Goal: Task Accomplishment & Management: Use online tool/utility

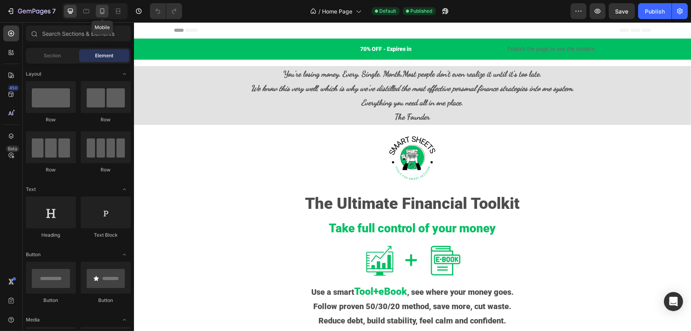
click at [102, 12] on icon at bounding box center [102, 11] width 8 height 8
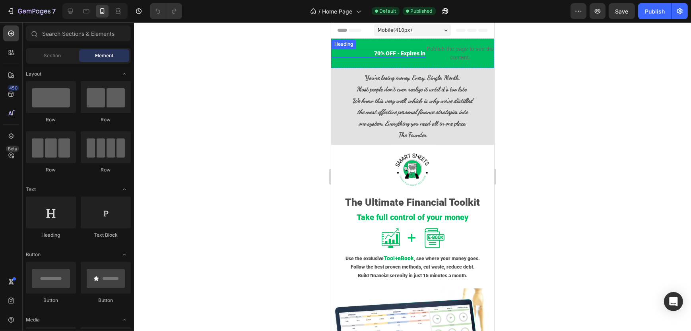
click at [364, 50] on h2 "70% OFF - Expires in" at bounding box center [378, 53] width 95 height 9
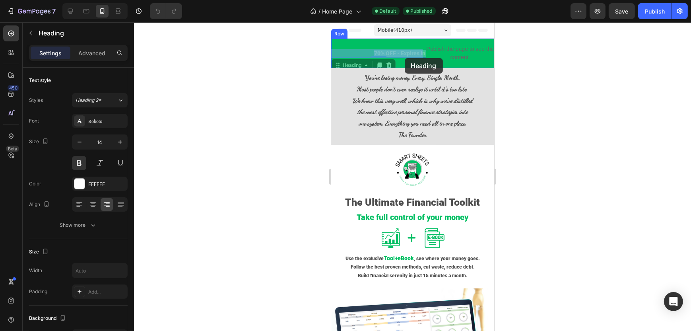
drag, startPoint x: 365, startPoint y: 53, endPoint x: 404, endPoint y: 58, distance: 39.2
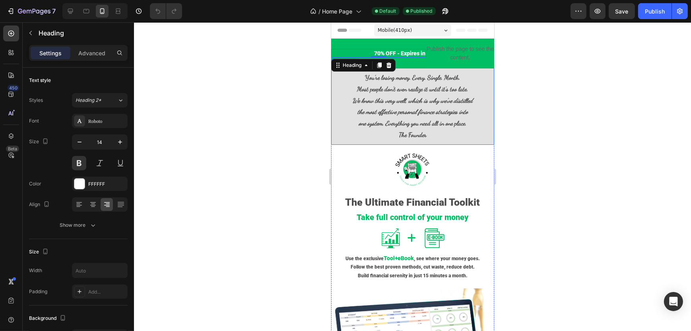
click at [357, 75] on p "You’re losing money. Every. Single. Month. Most people don’t even realize it un…" at bounding box center [411, 83] width 161 height 23
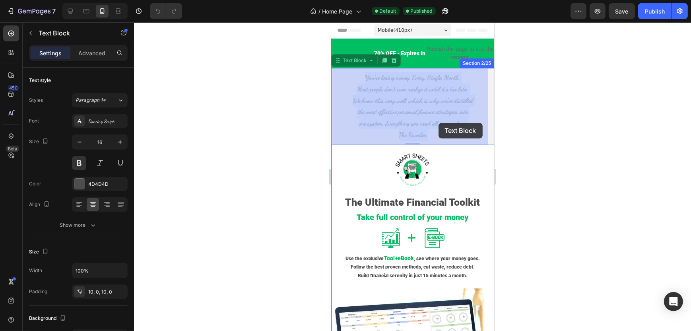
drag, startPoint x: 357, startPoint y: 76, endPoint x: 438, endPoint y: 123, distance: 93.1
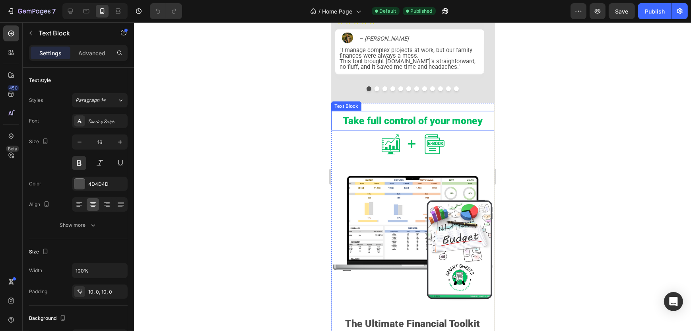
scroll to position [289, 0]
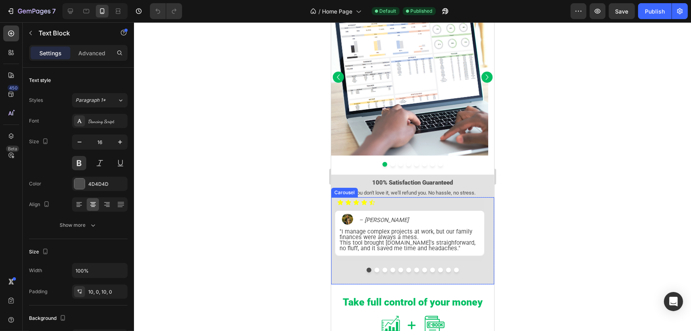
click at [374, 272] on button "Dot" at bounding box center [376, 269] width 5 height 5
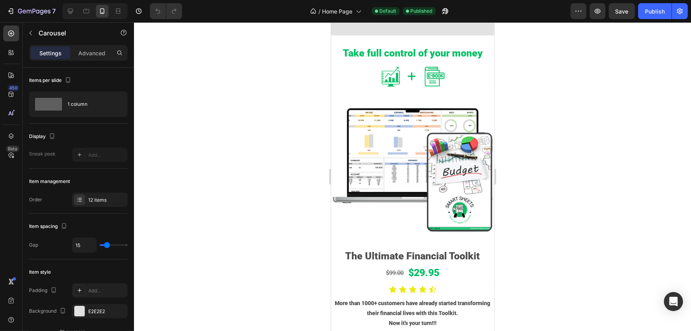
scroll to position [556, 0]
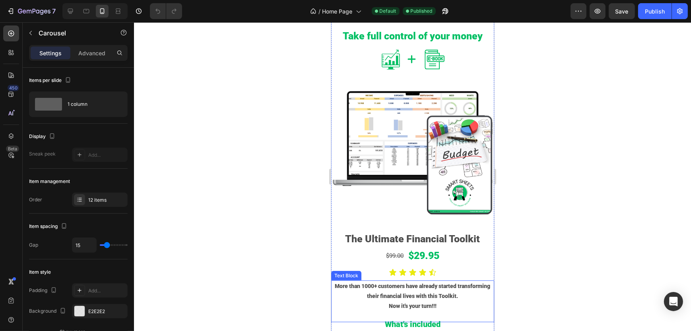
click at [377, 281] on p "More than 1000+ customers have already started transforming their financial liv…" at bounding box center [411, 291] width 161 height 20
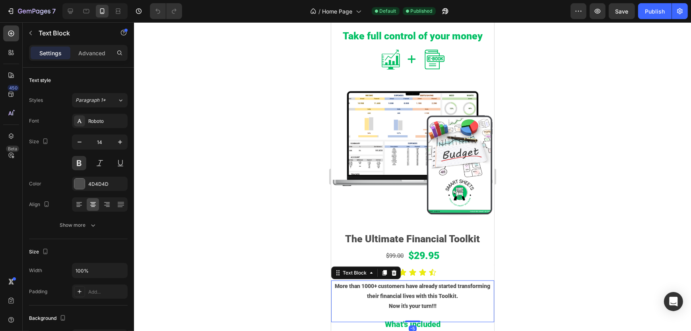
click at [377, 281] on p "More than 1000+ customers have already started transforming their financial liv…" at bounding box center [411, 291] width 161 height 20
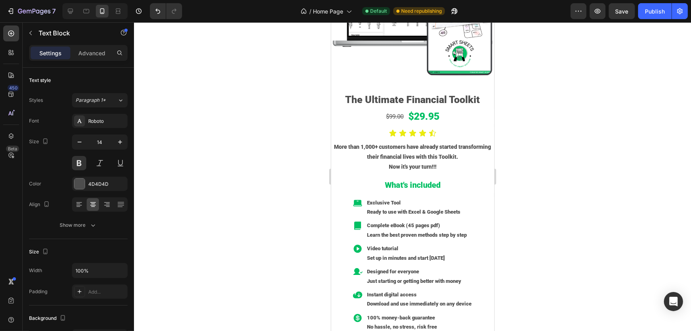
scroll to position [713, 0]
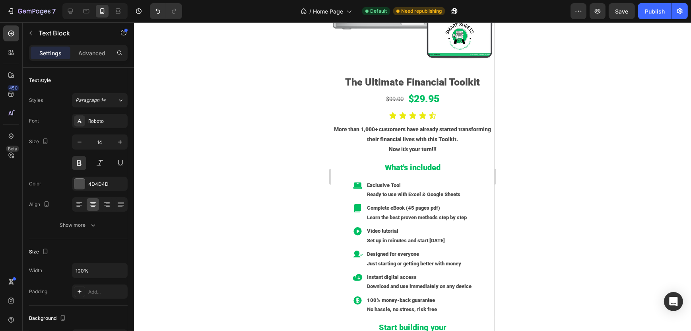
click at [378, 124] on p "More than 1,000+ customers have already started transforming their financial li…" at bounding box center [411, 134] width 161 height 20
click at [448, 213] on p "Learn the best proven methods step by step" at bounding box center [418, 217] width 104 height 9
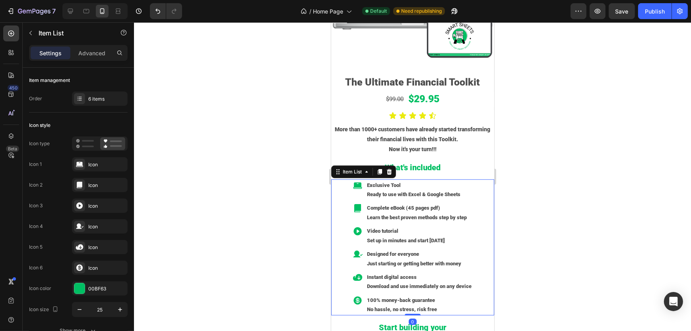
click at [448, 213] on p "Learn the best proven methods step by step" at bounding box center [418, 217] width 104 height 9
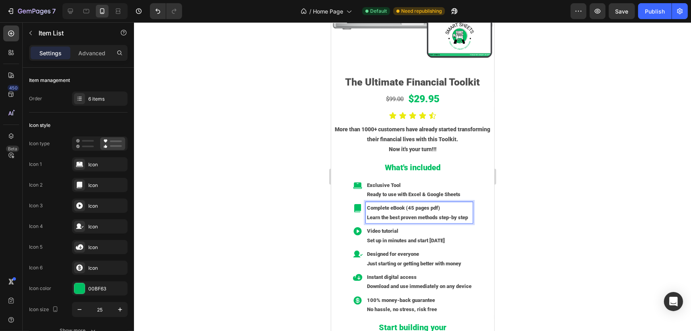
click at [455, 213] on p "Learn the best proven methods step-by step" at bounding box center [418, 217] width 104 height 9
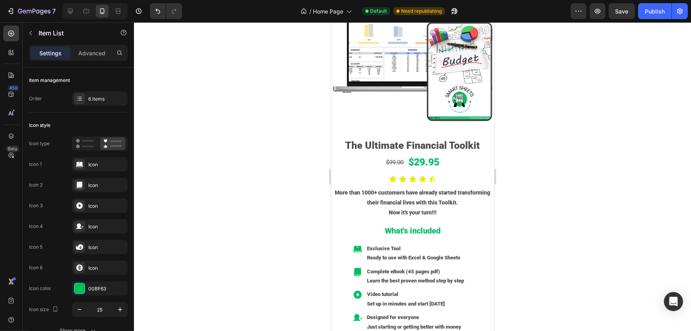
scroll to position [2660, 0]
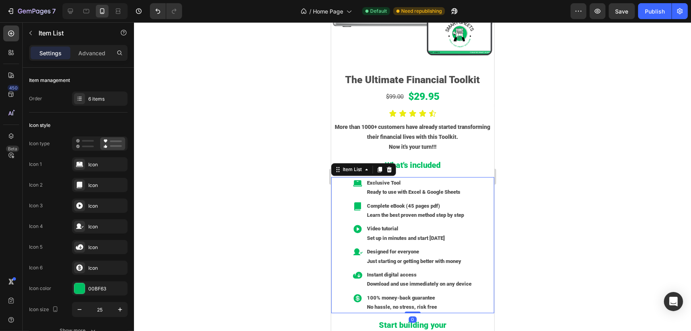
click at [445, 210] on p "Learn the best proven method step by step" at bounding box center [418, 214] width 104 height 9
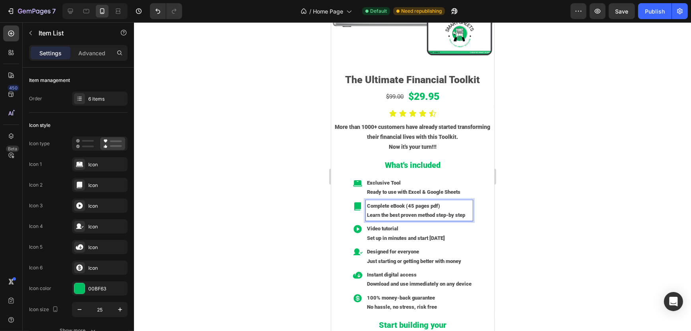
click at [453, 210] on p "Learn the best proven method step-by step" at bounding box center [418, 214] width 104 height 9
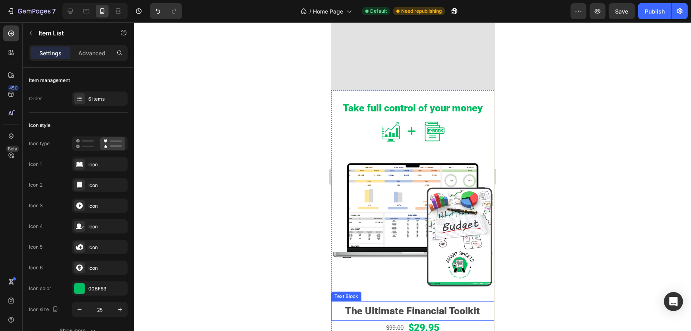
scroll to position [631, 0]
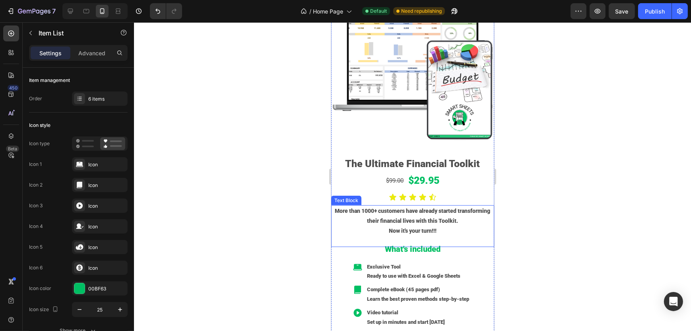
click at [377, 206] on p "More than 1000+ customers have already started transforming their financial liv…" at bounding box center [411, 216] width 161 height 20
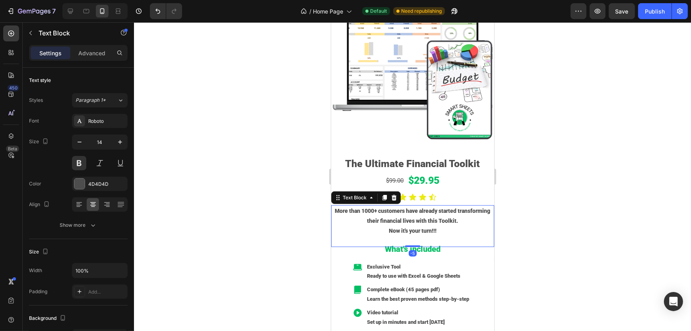
click at [377, 206] on p "More than 1000+ customers have already started transforming their financial liv…" at bounding box center [411, 216] width 161 height 20
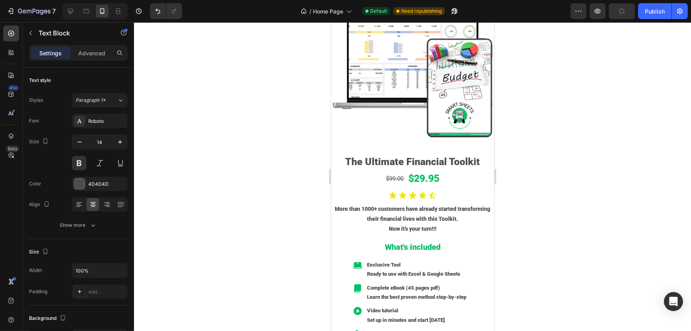
scroll to position [2578, 0]
click at [377, 203] on p "More than 1000+ customers have already started transforming their financial liv…" at bounding box center [411, 213] width 161 height 20
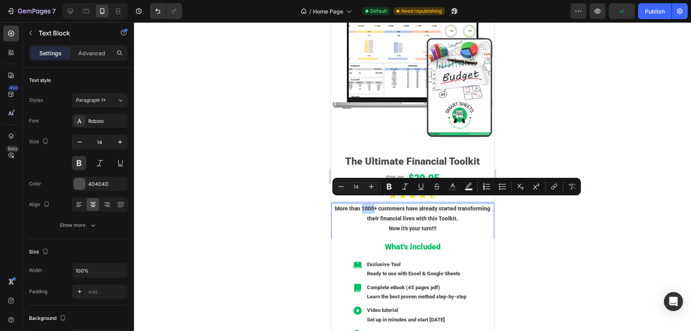
click at [377, 203] on p "More than 1000+ customers have already started transforming their financial liv…" at bounding box center [411, 213] width 161 height 20
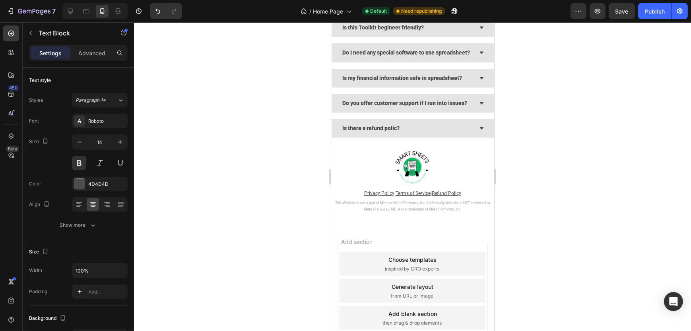
scroll to position [3174, 0]
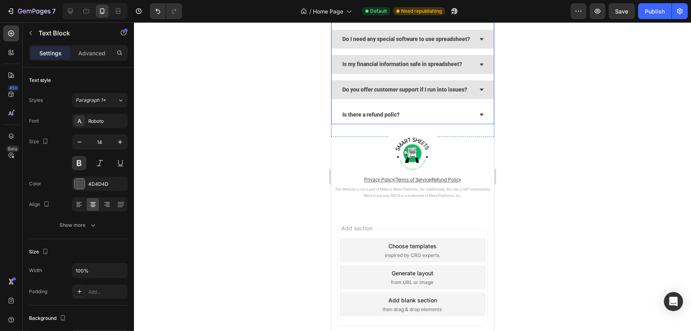
click at [478, 117] on icon at bounding box center [480, 114] width 5 height 5
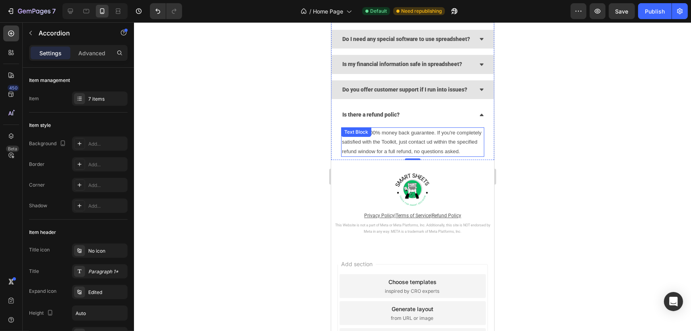
click at [399, 153] on div "We offer a 100% money back guarantee. If you're completely satisfied with the T…" at bounding box center [412, 141] width 143 height 29
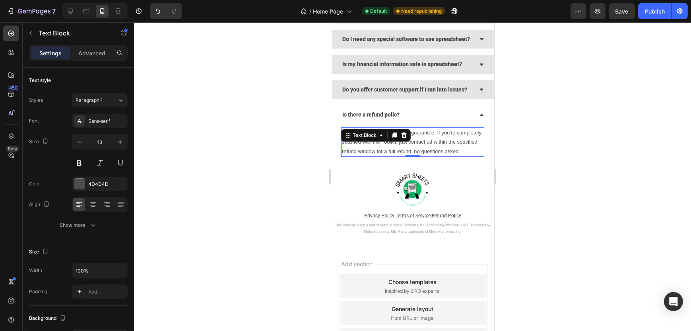
click at [429, 150] on p "We offer a 100% money back guarantee. If you're completely satisfied with the T…" at bounding box center [411, 142] width 141 height 28
click at [397, 150] on p "We offer a 100% money back guarantee. If you're completely satisfied with the T…" at bounding box center [411, 142] width 141 height 28
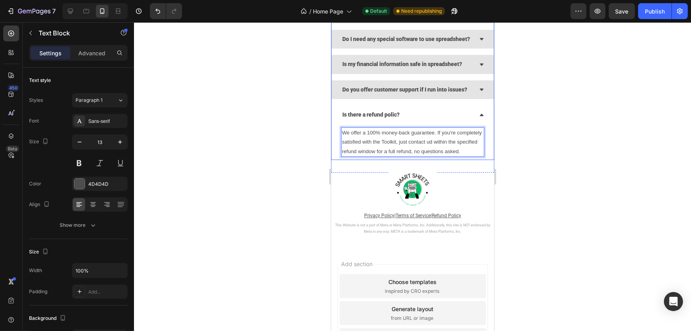
click at [540, 163] on div at bounding box center [412, 176] width 557 height 308
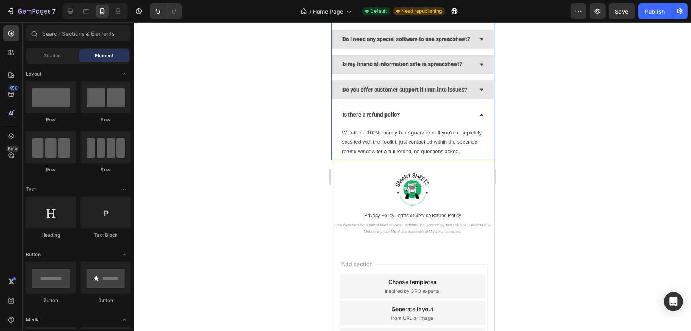
click at [479, 116] on icon at bounding box center [481, 115] width 4 height 2
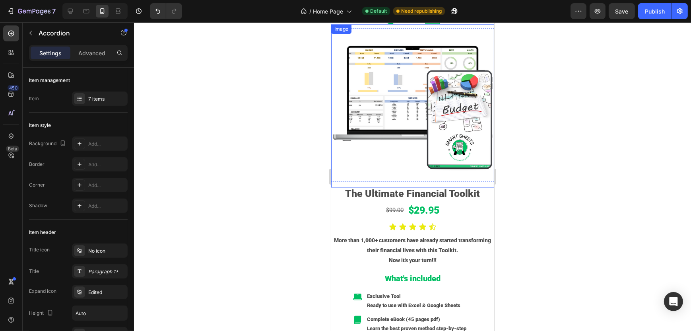
scroll to position [2192, 0]
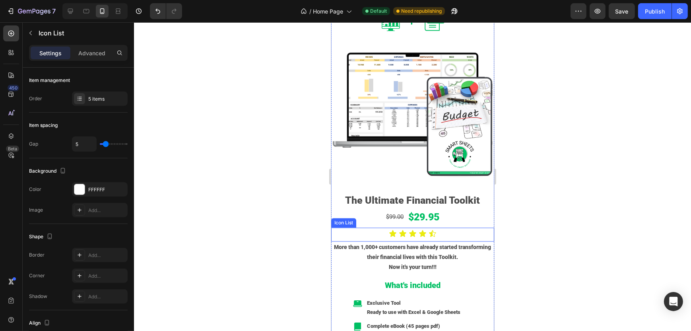
click at [434, 229] on div "Icon Icon Icon Icon Icon" at bounding box center [412, 233] width 163 height 8
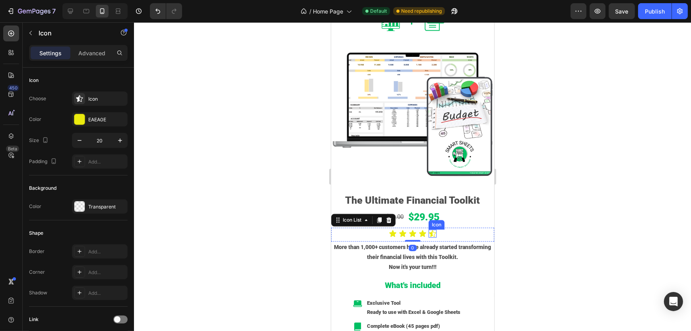
click at [432, 229] on icon at bounding box center [432, 233] width 8 height 8
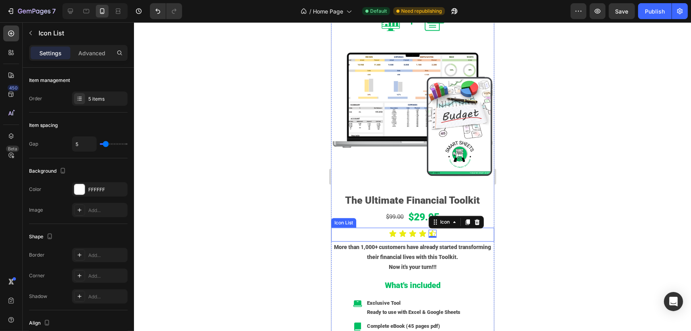
click at [435, 229] on div "Icon Icon Icon Icon Icon 0" at bounding box center [412, 233] width 163 height 8
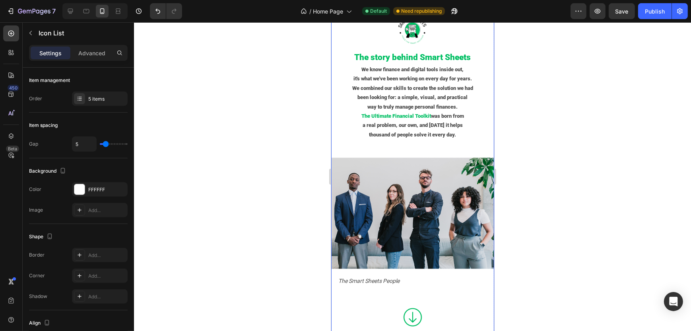
scroll to position [1983, 0]
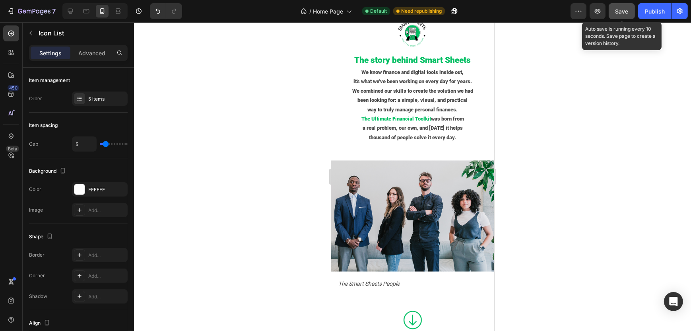
click at [628, 10] on span "Save" at bounding box center [621, 11] width 13 height 7
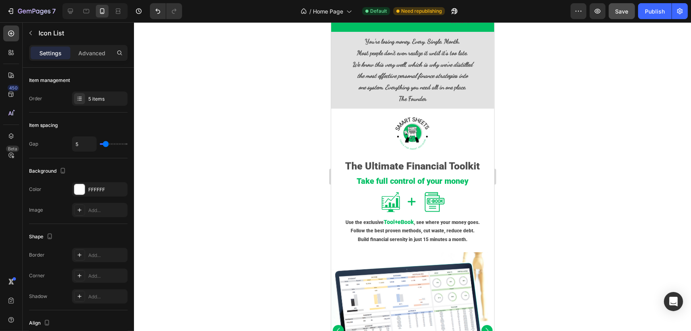
scroll to position [0, 0]
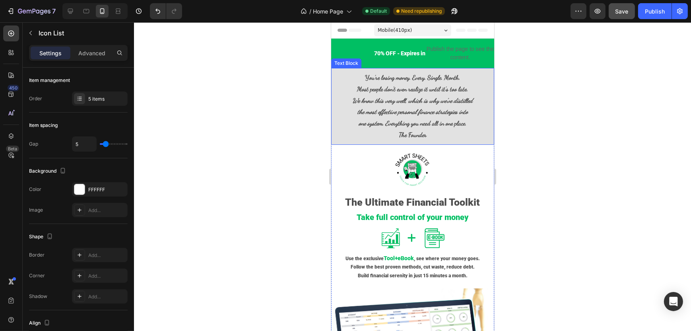
click at [388, 122] on strong "verything you need all in one place." at bounding box center [427, 123] width 78 height 8
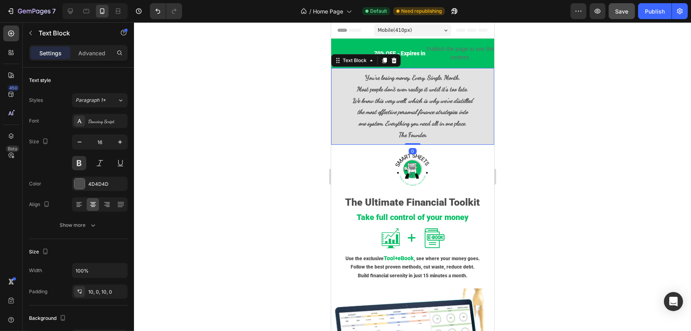
click at [388, 124] on strong "verything you need all in one place." at bounding box center [427, 123] width 78 height 8
click at [291, 141] on div at bounding box center [412, 176] width 557 height 308
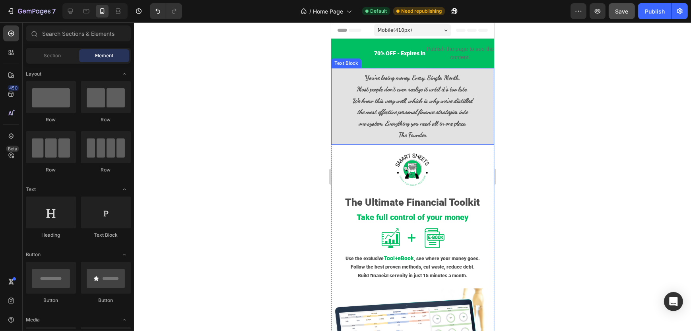
click at [388, 125] on strong "verything you need all in one place." at bounding box center [427, 123] width 78 height 8
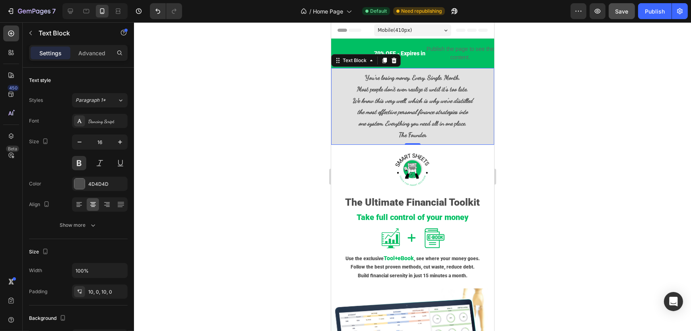
click at [292, 129] on div at bounding box center [412, 176] width 557 height 308
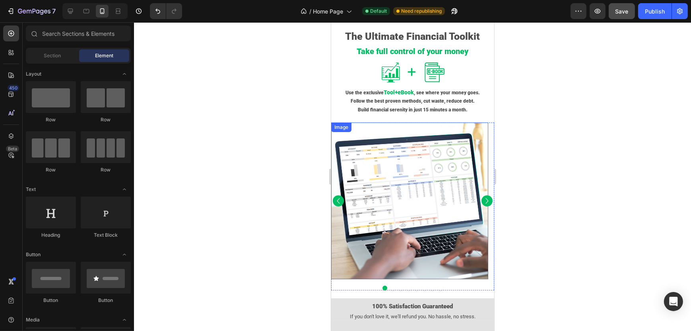
scroll to position [119, 0]
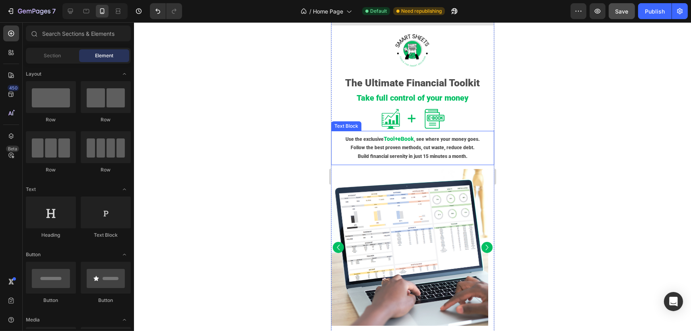
click at [419, 148] on p "Follow the best proven methods, cut waste, reduce debt." at bounding box center [411, 147] width 161 height 9
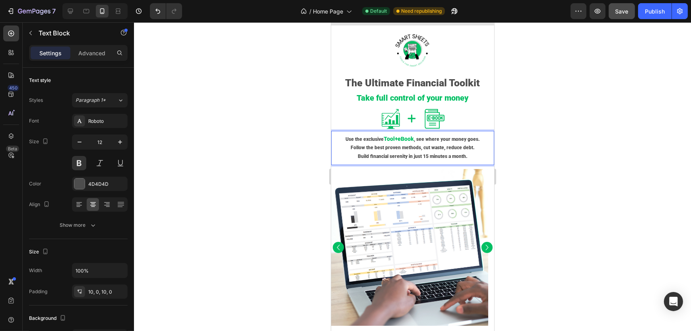
click at [418, 147] on p "Follow the best proven methods, cut waste, reduce debt." at bounding box center [411, 147] width 161 height 9
click at [267, 145] on div at bounding box center [412, 176] width 557 height 308
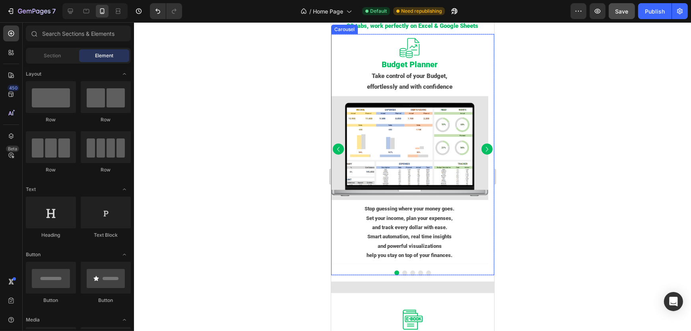
scroll to position [1152, 0]
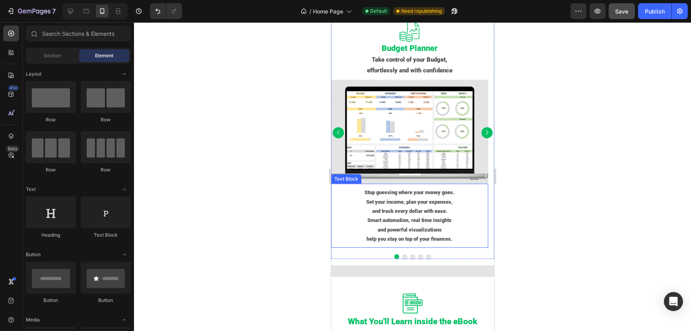
click at [421, 218] on p "Smart automation, real time insights" at bounding box center [408, 219] width 155 height 9
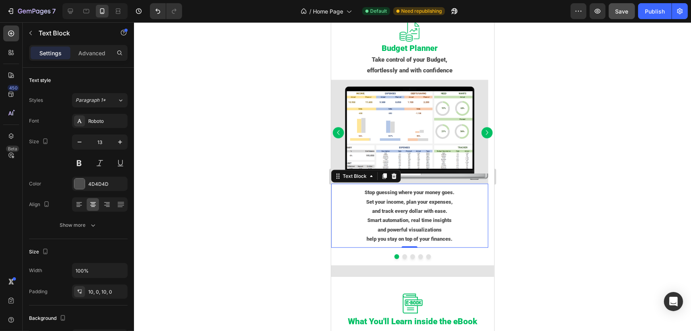
click at [419, 219] on p "Smart automation, real time insights" at bounding box center [408, 219] width 155 height 9
click at [545, 215] on div at bounding box center [412, 176] width 557 height 308
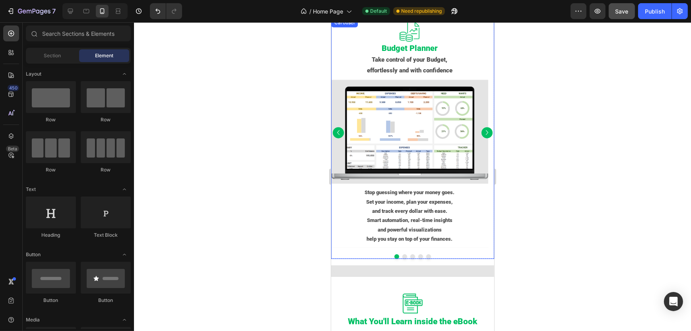
click at [482, 134] on icon "Carousel Next Arrow" at bounding box center [487, 133] width 10 height 18
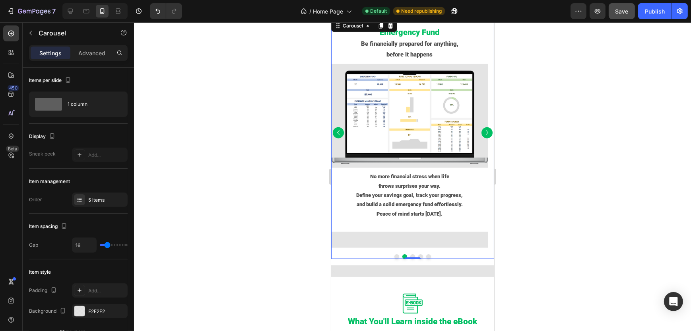
click at [338, 133] on icon "Carousel Back Arrow" at bounding box center [338, 133] width 10 height 18
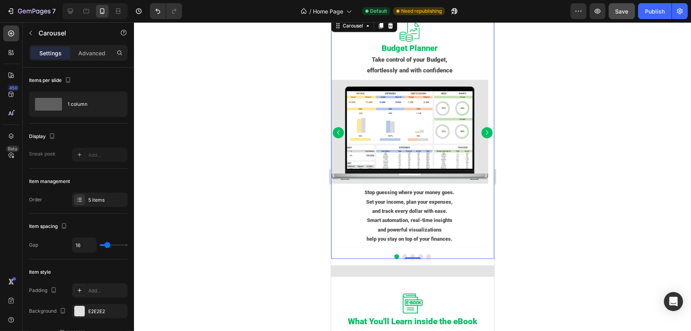
click at [482, 132] on icon "Carousel Next Arrow" at bounding box center [487, 133] width 10 height 18
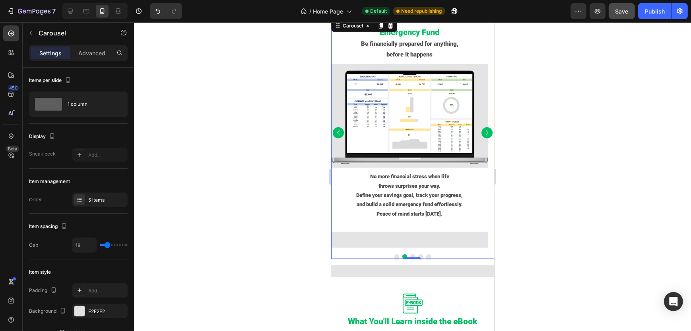
click at [482, 132] on icon "Carousel Next Arrow" at bounding box center [487, 133] width 10 height 18
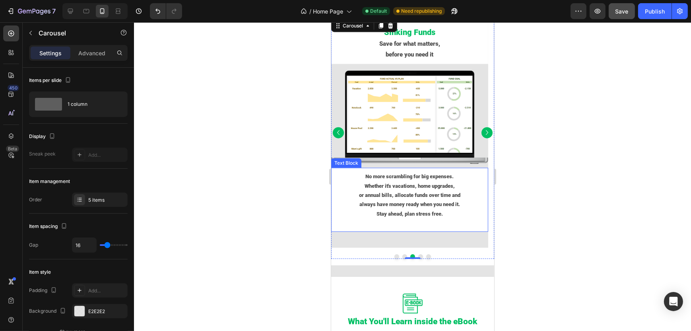
click at [430, 218] on p "Stay ahead, plan stress free." at bounding box center [408, 213] width 155 height 9
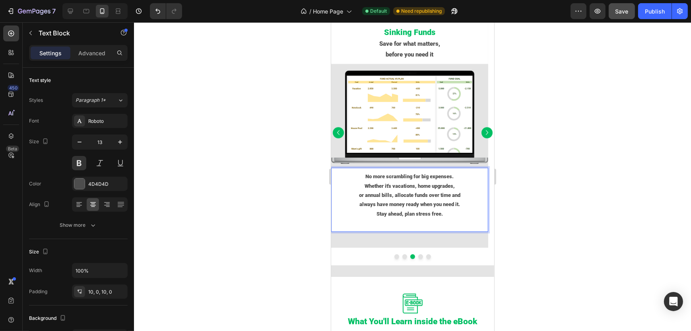
click at [432, 218] on p "Stay ahead, plan stress free." at bounding box center [408, 213] width 155 height 9
click at [482, 133] on icon "Carousel Next Arrow" at bounding box center [487, 133] width 10 height 18
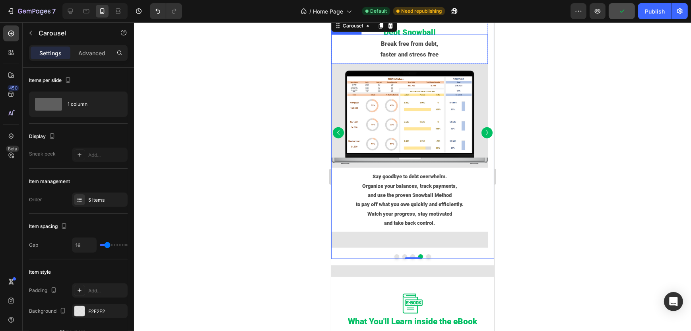
click at [427, 60] on p "faster and stress free" at bounding box center [408, 54] width 155 height 11
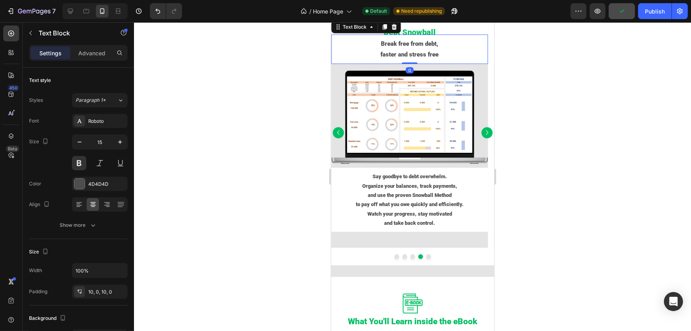
click at [428, 60] on p "faster and stress free" at bounding box center [408, 54] width 155 height 11
click at [531, 139] on div at bounding box center [412, 176] width 557 height 308
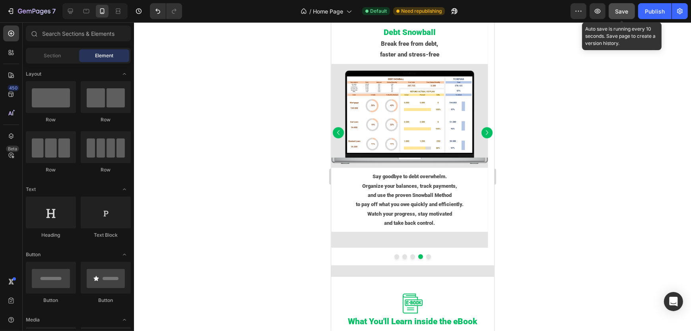
click at [623, 10] on span "Save" at bounding box center [621, 11] width 13 height 7
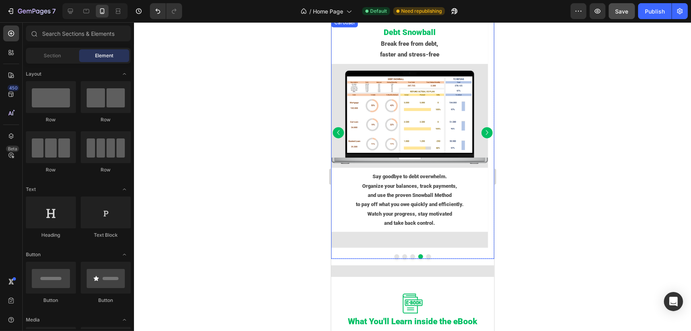
click at [482, 134] on icon "Carousel Next Arrow" at bounding box center [487, 133] width 10 height 18
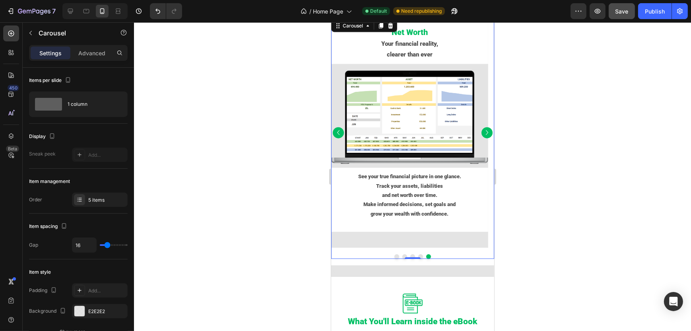
click at [482, 134] on icon "Carousel Next Arrow" at bounding box center [487, 133] width 10 height 18
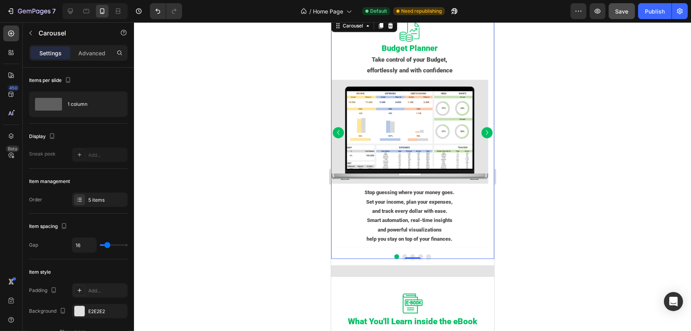
click at [482, 134] on icon "Carousel Next Arrow" at bounding box center [487, 133] width 10 height 18
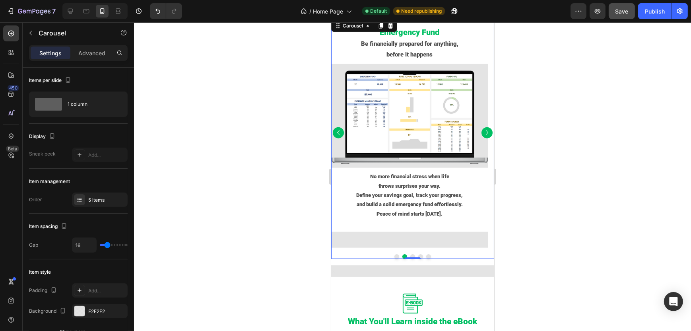
click at [482, 134] on icon "Carousel Next Arrow" at bounding box center [487, 133] width 10 height 18
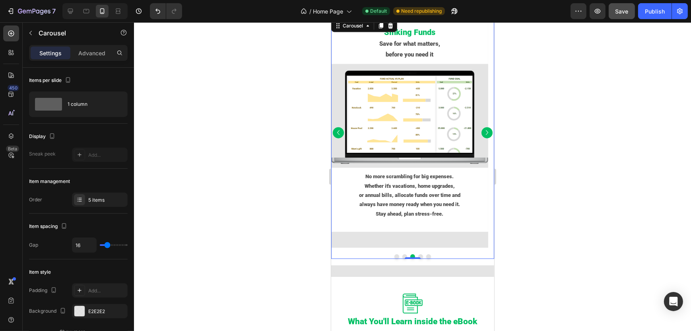
click at [337, 132] on icon "Carousel Back Arrow" at bounding box center [338, 133] width 10 height 18
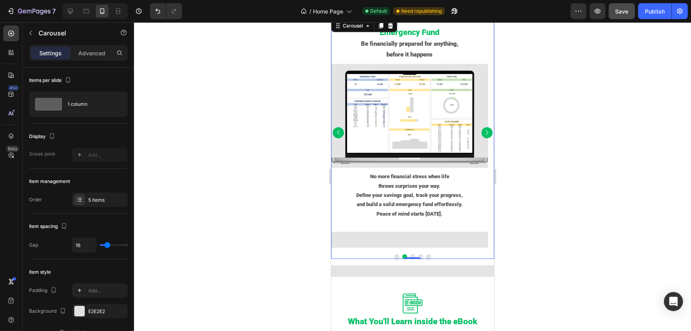
click at [482, 134] on icon "Carousel Next Arrow" at bounding box center [487, 133] width 10 height 18
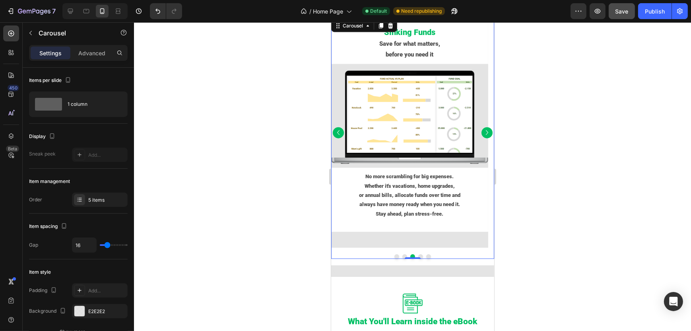
click at [482, 132] on icon "Carousel Next Arrow" at bounding box center [487, 133] width 10 height 18
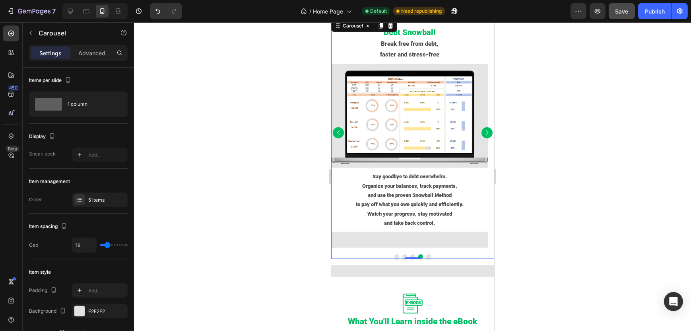
click at [482, 132] on icon "Carousel Next Arrow" at bounding box center [487, 133] width 10 height 18
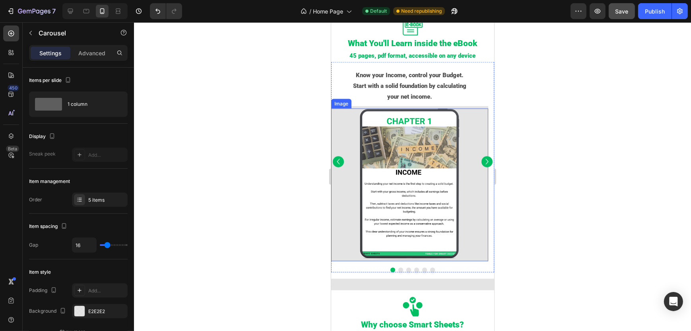
scroll to position [1430, 0]
click at [481, 159] on icon "Carousel Next Arrow" at bounding box center [486, 161] width 11 height 18
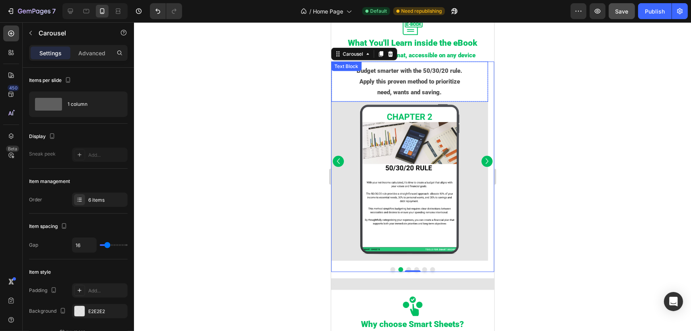
click at [409, 95] on p "need, wants and saving." at bounding box center [408, 92] width 155 height 11
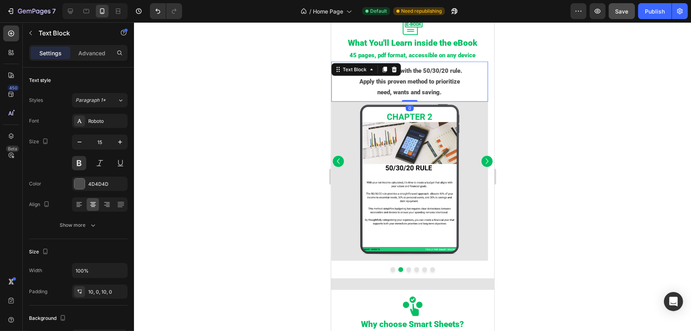
click at [409, 93] on p "need, wants and saving." at bounding box center [408, 92] width 155 height 11
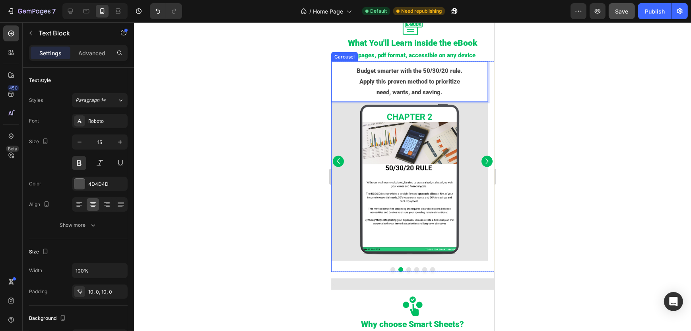
click at [481, 162] on icon "Carousel Next Arrow" at bounding box center [486, 161] width 11 height 18
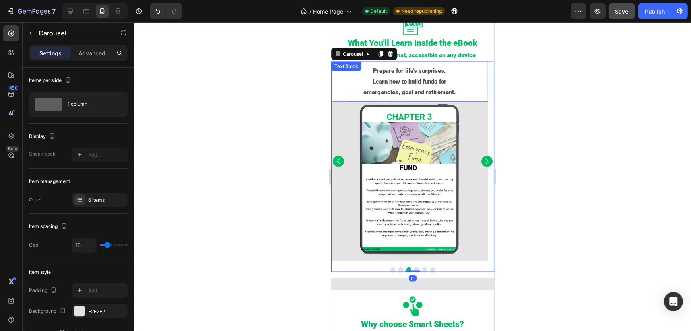
click at [412, 93] on p "emergencies, goal and retirement." at bounding box center [408, 92] width 155 height 11
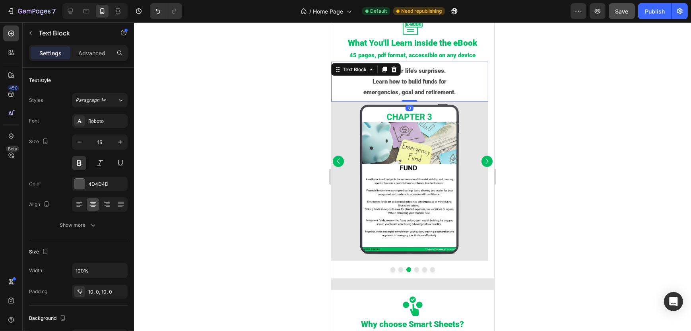
click at [412, 93] on p "emergencies, goal and retirement." at bounding box center [408, 92] width 155 height 11
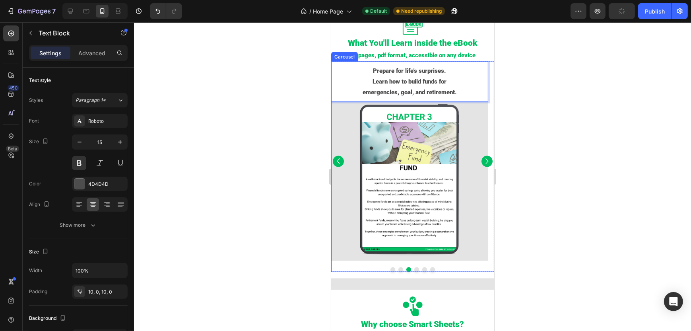
click at [481, 160] on icon "Carousel Next Arrow" at bounding box center [486, 161] width 11 height 18
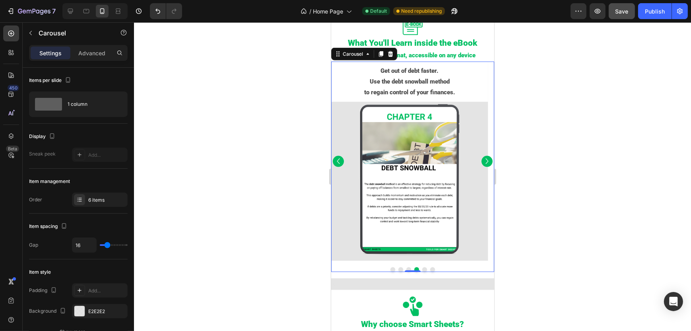
click at [481, 160] on icon "Carousel Next Arrow" at bounding box center [486, 161] width 11 height 18
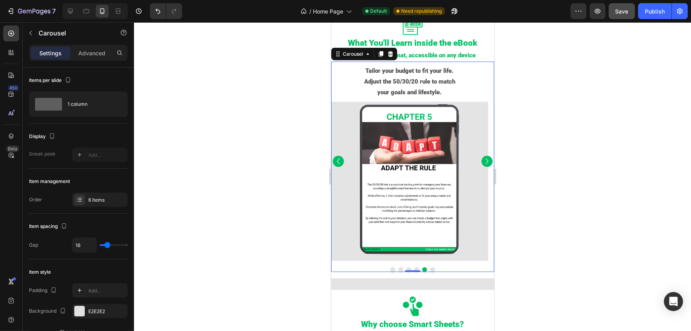
click at [481, 160] on icon "Carousel Next Arrow" at bounding box center [486, 161] width 11 height 18
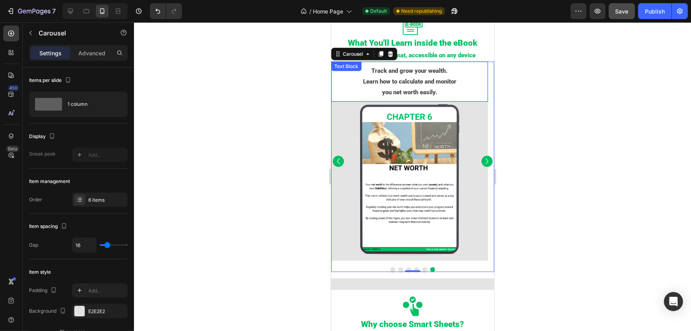
click at [391, 94] on p "you net worth easily." at bounding box center [408, 92] width 155 height 11
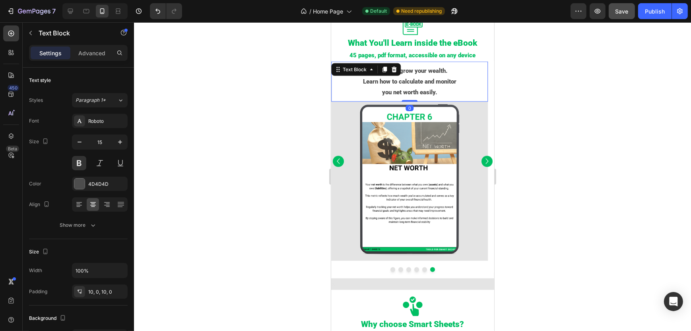
click at [391, 92] on p "you net worth easily." at bounding box center [408, 92] width 155 height 11
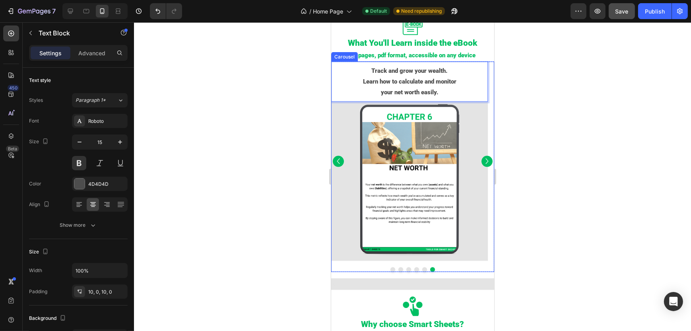
click at [481, 161] on icon "Carousel Next Arrow" at bounding box center [486, 161] width 11 height 18
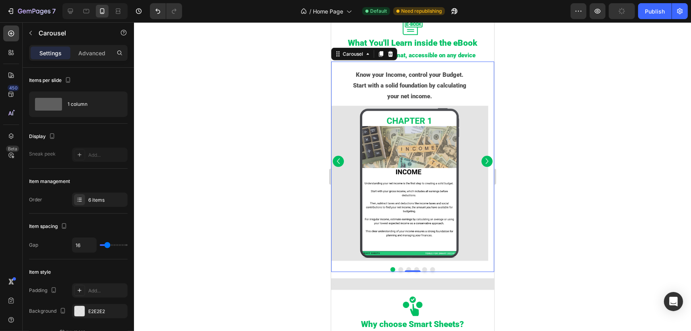
click at [481, 161] on icon "Carousel Next Arrow" at bounding box center [486, 161] width 11 height 18
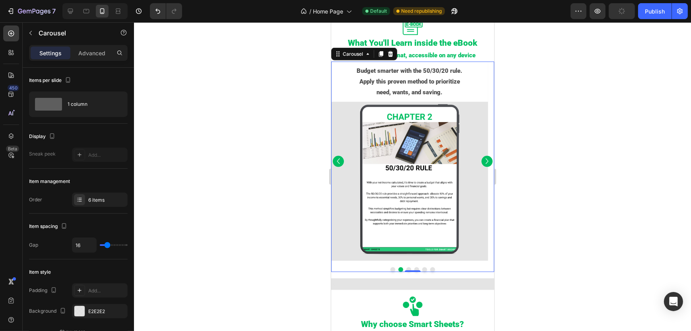
click at [481, 161] on icon "Carousel Next Arrow" at bounding box center [486, 161] width 11 height 18
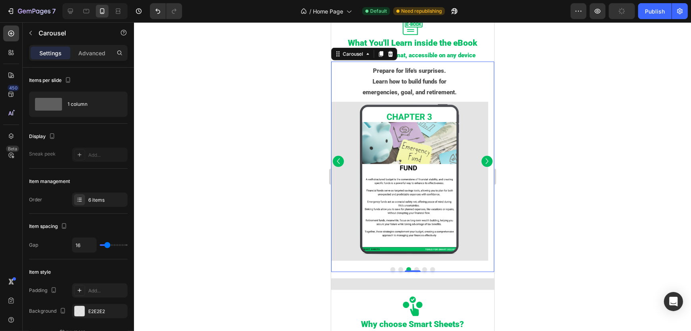
click at [481, 161] on icon "Carousel Next Arrow" at bounding box center [486, 161] width 11 height 18
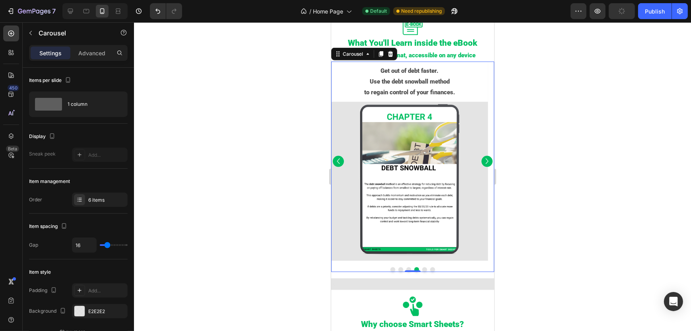
click at [481, 161] on icon "Carousel Next Arrow" at bounding box center [486, 161] width 11 height 18
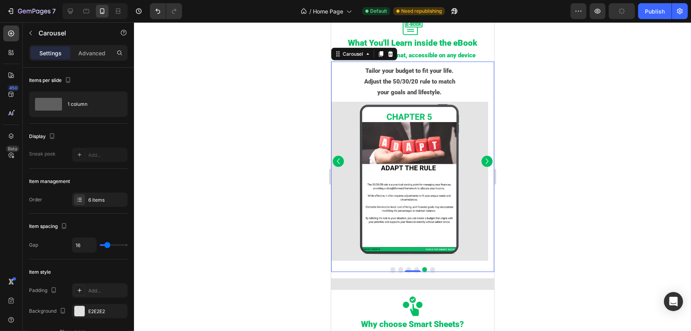
click at [481, 161] on icon "Carousel Next Arrow" at bounding box center [486, 161] width 11 height 18
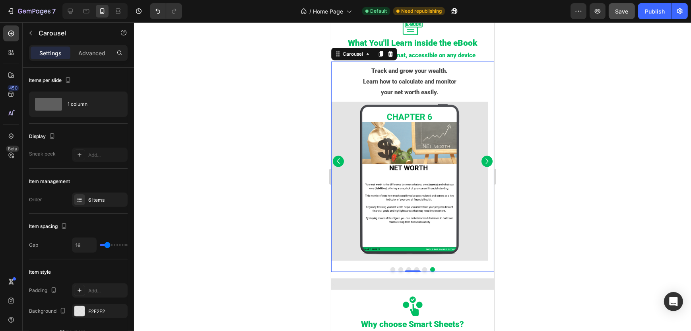
click at [481, 161] on icon "Carousel Next Arrow" at bounding box center [486, 161] width 11 height 18
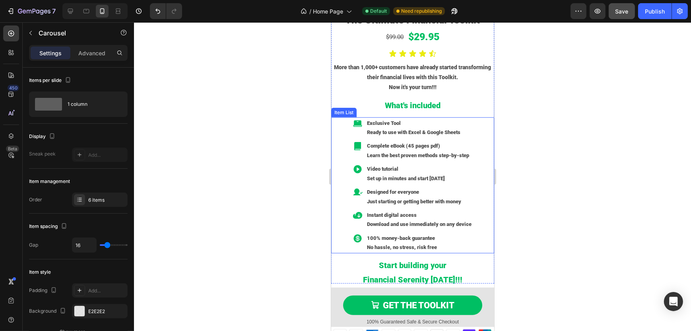
scroll to position [755, 0]
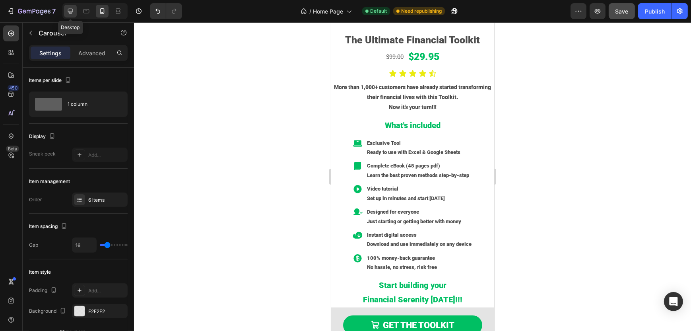
click at [73, 11] on icon at bounding box center [70, 11] width 5 height 5
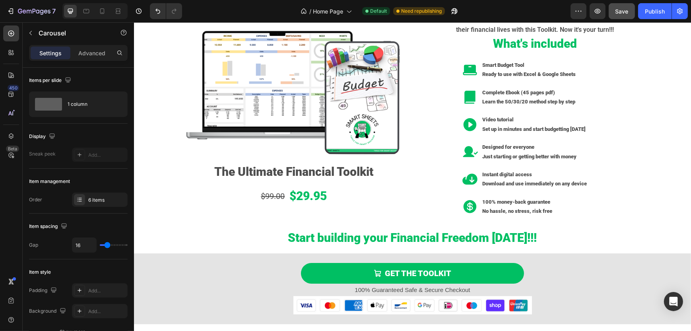
scroll to position [2869, 0]
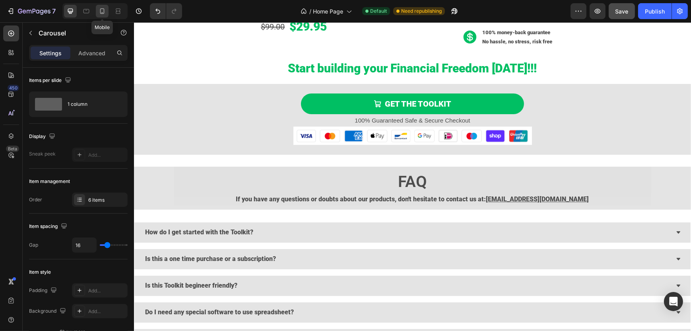
click at [105, 10] on icon at bounding box center [102, 11] width 8 height 8
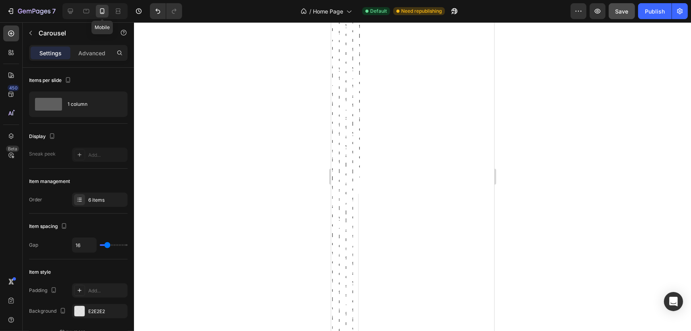
type input "45"
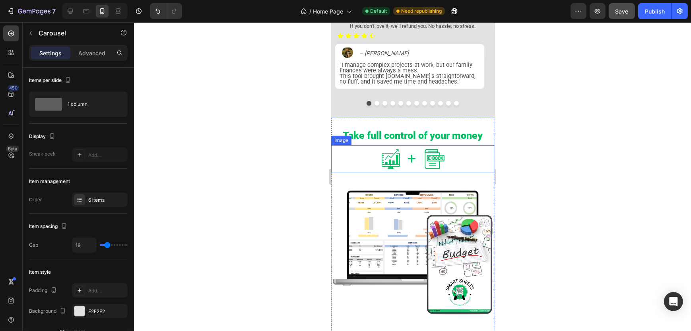
scroll to position [437, 0]
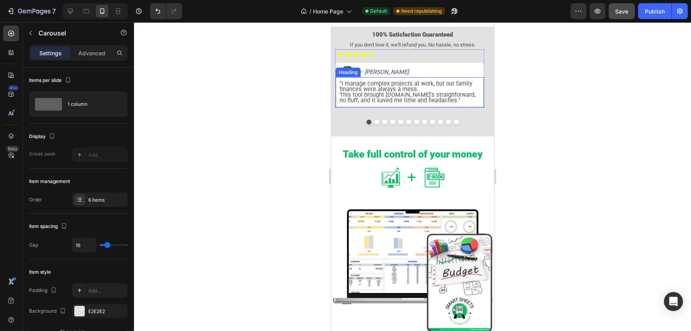
click at [409, 96] on span "This tool brought structure.It's straighforward, no fluff, and it saved me time…" at bounding box center [407, 97] width 136 height 13
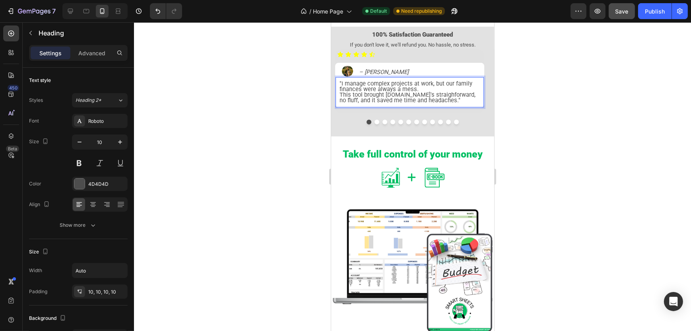
click at [409, 96] on span "This tool brought structure.It's straighforward, no fluff, and it saved me time…" at bounding box center [407, 97] width 136 height 13
click at [545, 135] on div at bounding box center [412, 176] width 557 height 308
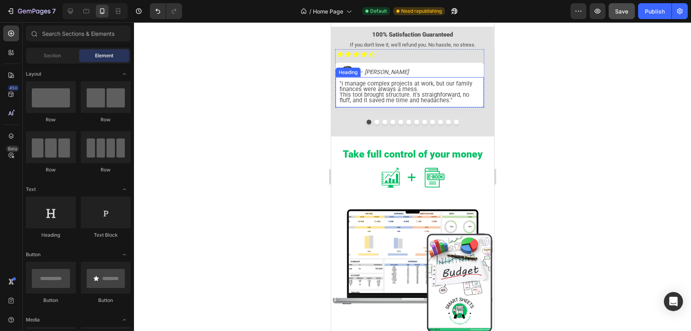
click at [437, 96] on span "This tool brought structure. It's straighforward, no fluff, and it saved me tim…" at bounding box center [404, 97] width 130 height 13
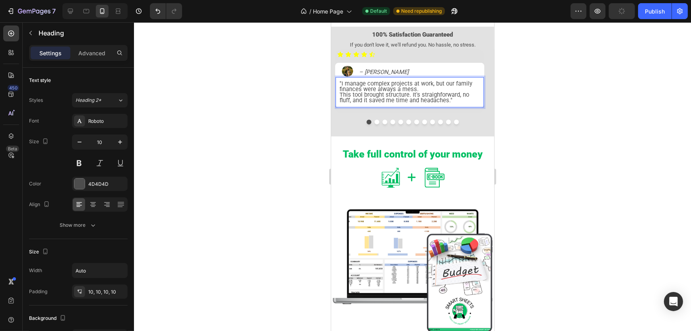
click at [438, 95] on span "This tool brought structure. It's straighforward, no fluff, and it saved me tim…" at bounding box center [404, 97] width 130 height 13
click at [374, 124] on button "Dot" at bounding box center [376, 122] width 5 height 5
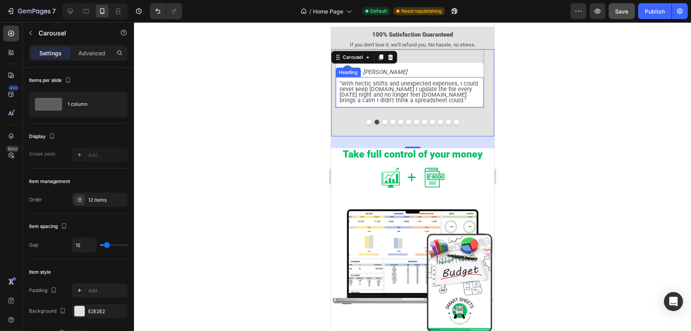
click at [382, 89] on span ""With hectic shifts and unexpected expenses, I could never keep track.Now I upd…" at bounding box center [408, 92] width 138 height 24
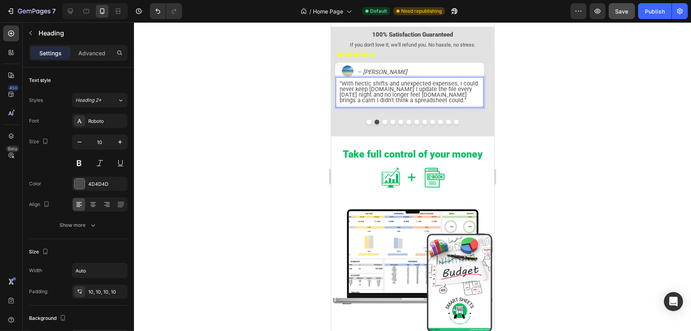
click at [382, 89] on span ""With hectic shifts and unexpected expenses, I could never keep track.Now I upd…" at bounding box center [408, 92] width 138 height 24
click at [530, 126] on div at bounding box center [412, 176] width 557 height 308
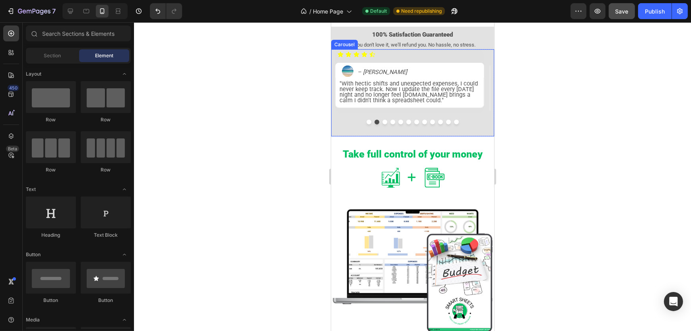
click at [382, 122] on button "Dot" at bounding box center [384, 122] width 5 height 5
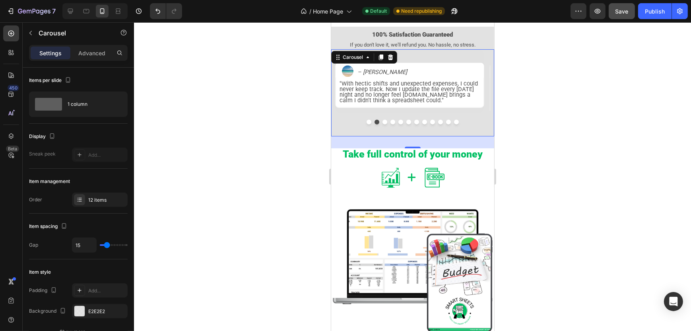
click at [382, 122] on button "Dot" at bounding box center [384, 122] width 5 height 5
click at [374, 122] on button "Dot" at bounding box center [376, 122] width 5 height 5
click at [366, 122] on button "Dot" at bounding box center [368, 122] width 5 height 5
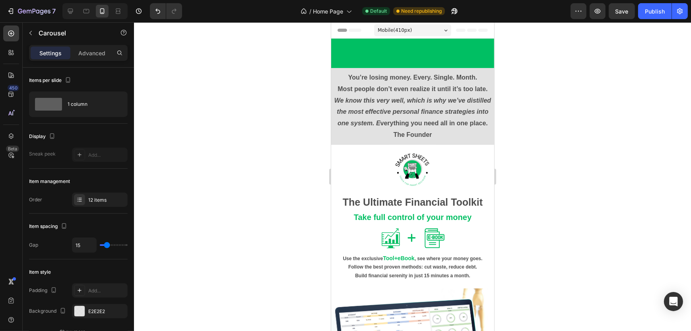
scroll to position [437, 0]
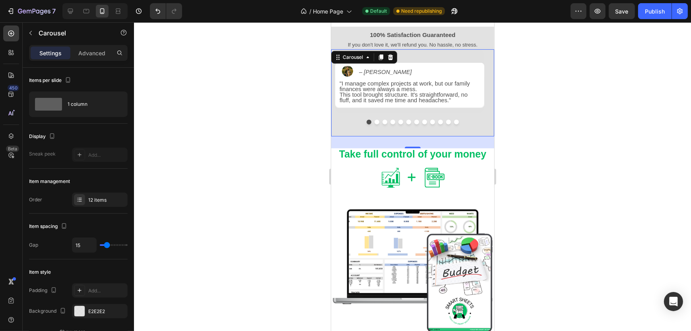
click at [374, 123] on button "Dot" at bounding box center [376, 122] width 5 height 5
click at [366, 123] on button "Dot" at bounding box center [368, 122] width 5 height 5
click at [374, 123] on button "Dot" at bounding box center [376, 122] width 5 height 5
click at [382, 122] on button "Dot" at bounding box center [384, 122] width 5 height 5
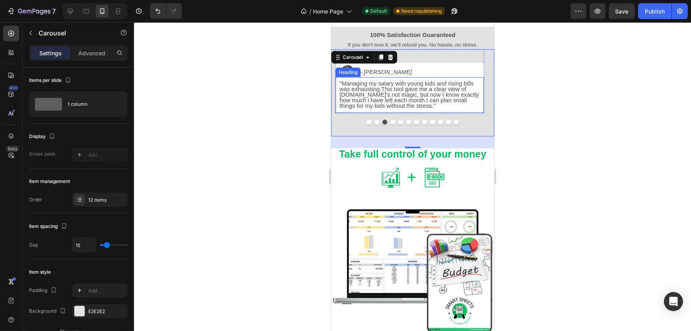
click at [356, 101] on span ""Managing my salary with young kids and rising bills was exhausting.This tool g…" at bounding box center [408, 94] width 139 height 29
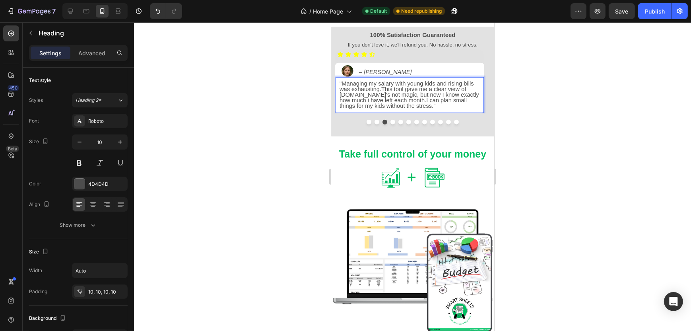
click at [356, 100] on span ""Managing my salary with young kids and rising bills was exhausting.This tool g…" at bounding box center [408, 94] width 139 height 29
click at [546, 150] on div at bounding box center [412, 176] width 557 height 308
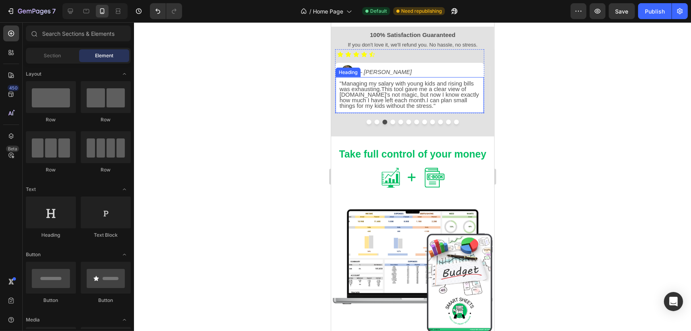
click at [414, 102] on span ""Managing my salary with young kids and rising bills was exhausting.This tool g…" at bounding box center [408, 94] width 139 height 29
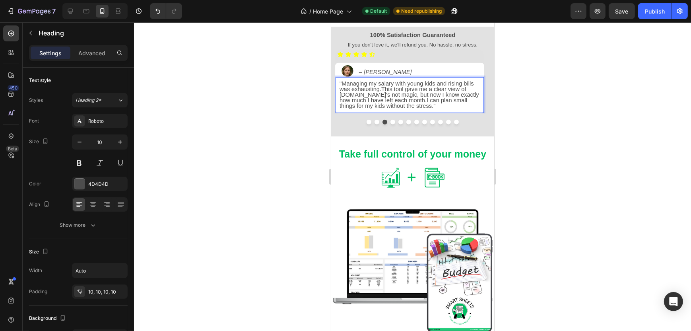
click at [414, 100] on span ""Managing my salary with young kids and rising bills was exhausting.This tool g…" at bounding box center [408, 94] width 139 height 29
click at [521, 122] on div at bounding box center [412, 176] width 557 height 308
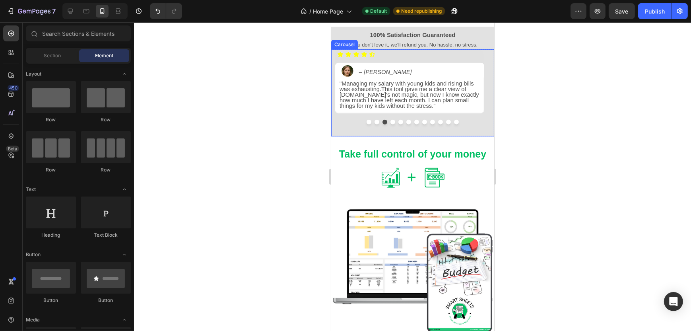
click at [366, 122] on button "Dot" at bounding box center [368, 122] width 5 height 5
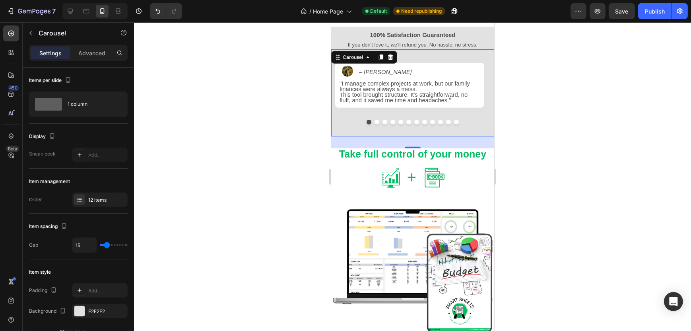
click at [374, 124] on button "Dot" at bounding box center [376, 122] width 5 height 5
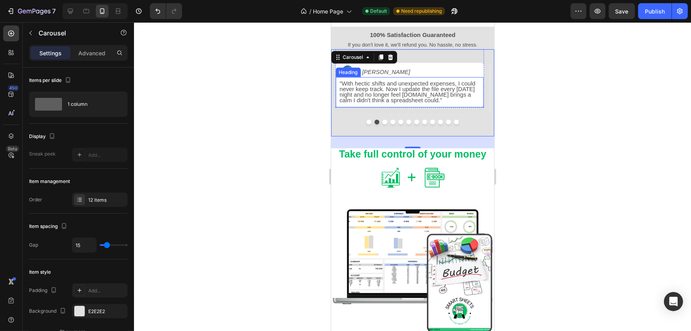
click at [437, 95] on span ""With hectic shifts and unexpected expenses, I could never keep track. Now I up…" at bounding box center [407, 91] width 136 height 23
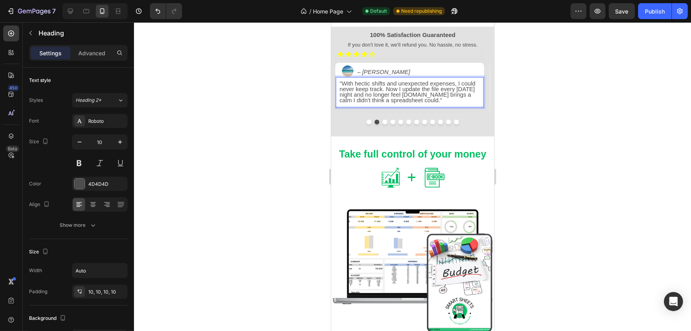
click at [437, 95] on span ""With hectic shifts and unexpected expenses, I could never keep track. Now I up…" at bounding box center [407, 91] width 136 height 23
click at [519, 106] on div at bounding box center [412, 176] width 557 height 308
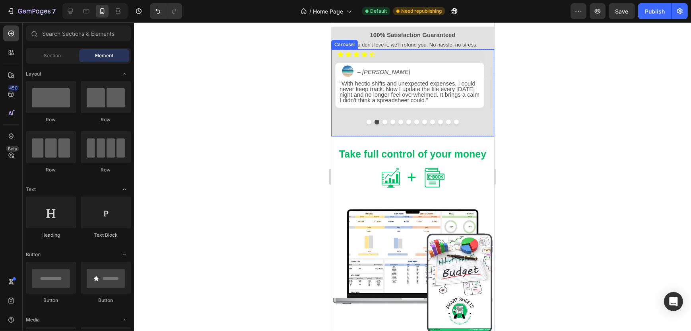
click at [382, 122] on button "Dot" at bounding box center [384, 122] width 5 height 5
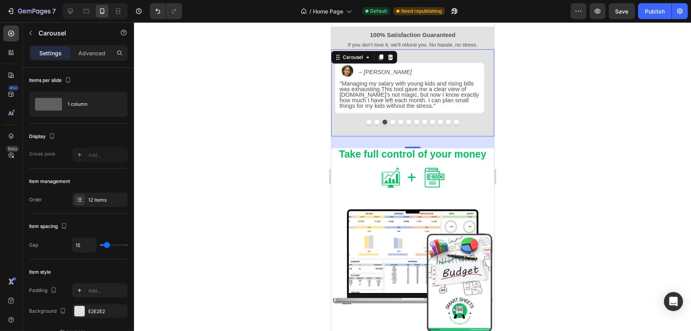
click at [390, 121] on button "Dot" at bounding box center [392, 122] width 5 height 5
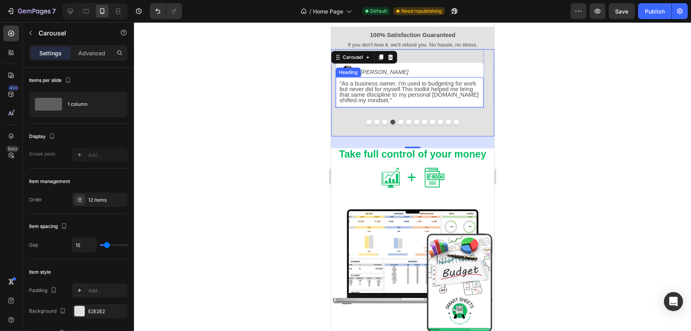
click at [402, 90] on span ""As a business owner, I'm used to budgeting for work but never did for myself.T…" at bounding box center [408, 91] width 139 height 23
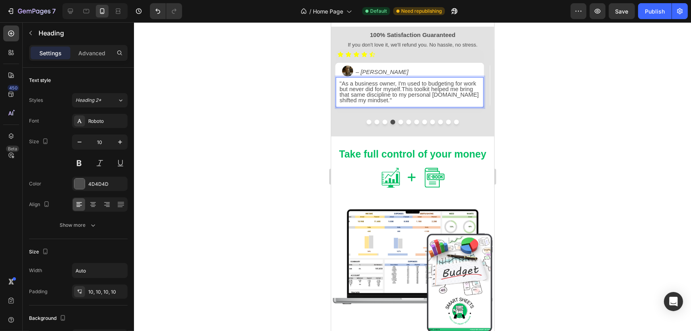
click at [402, 89] on span ""As a business owner, I'm used to budgeting for work but never did for myself.T…" at bounding box center [408, 91] width 139 height 23
click at [456, 97] on span ""As a business owner, I'm used to budgeting for work but never did for myself. …" at bounding box center [408, 91] width 139 height 23
click at [517, 102] on div at bounding box center [412, 176] width 557 height 308
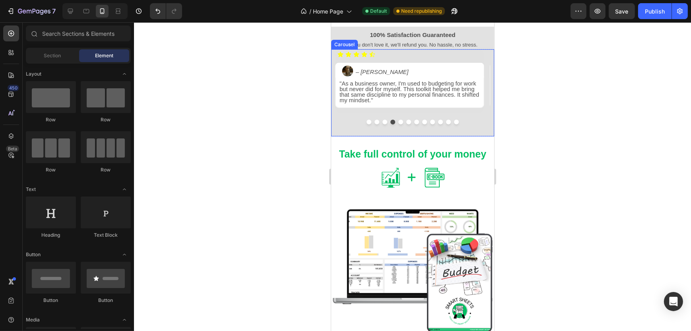
click at [398, 122] on button "Dot" at bounding box center [400, 122] width 5 height 5
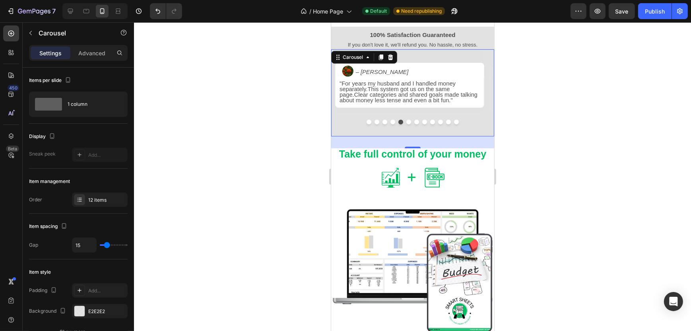
click at [390, 124] on button "Dot" at bounding box center [392, 122] width 5 height 5
click at [398, 123] on button "Dot" at bounding box center [400, 122] width 5 height 5
click at [406, 123] on button "Dot" at bounding box center [408, 122] width 5 height 5
click at [414, 124] on button "Dot" at bounding box center [416, 122] width 5 height 5
click at [422, 122] on button "Dot" at bounding box center [424, 122] width 5 height 5
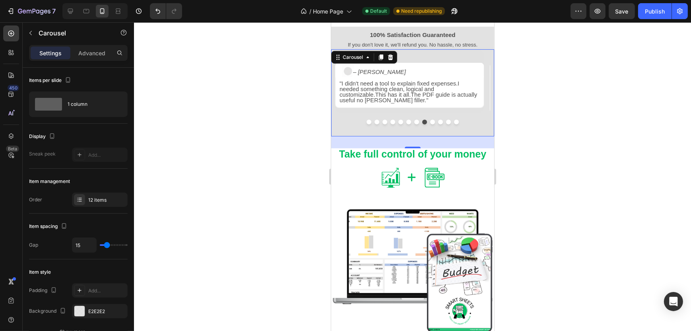
click at [453, 123] on button "Dot" at bounding box center [455, 122] width 5 height 5
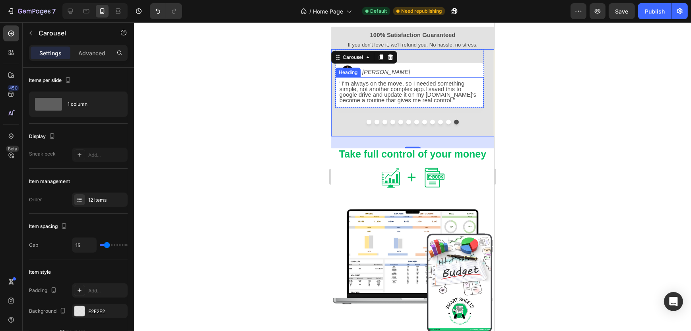
click at [424, 89] on span ""I'm always on the move, so I needed something simple, not another complex app.…" at bounding box center [407, 91] width 137 height 23
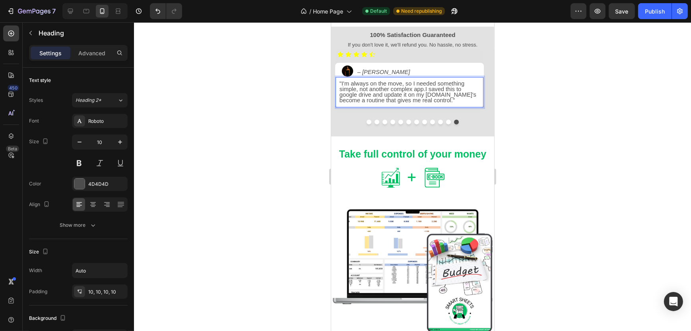
click at [425, 90] on span ""I'm always on the move, so I needed something simple, not another complex app.…" at bounding box center [407, 91] width 137 height 23
click at [442, 96] on span ""I'm always on the move, so I needed something simple, not another complex app.…" at bounding box center [407, 91] width 137 height 23
click at [445, 122] on button "Dot" at bounding box center [447, 122] width 5 height 5
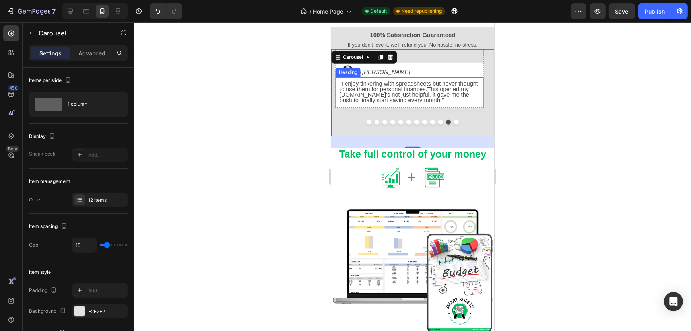
click at [352, 95] on span ""I enjoy tinkering with spreadsheets but never thought to use them for personal…" at bounding box center [408, 91] width 138 height 23
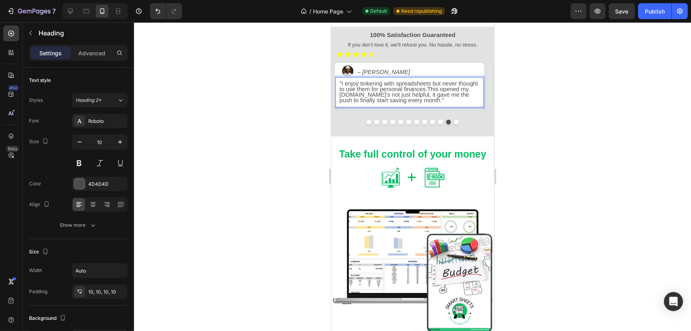
click at [353, 95] on span ""I enjoy tinkering with spreadsheets but never thought to use them for personal…" at bounding box center [408, 91] width 138 height 23
click at [532, 124] on div at bounding box center [412, 176] width 557 height 308
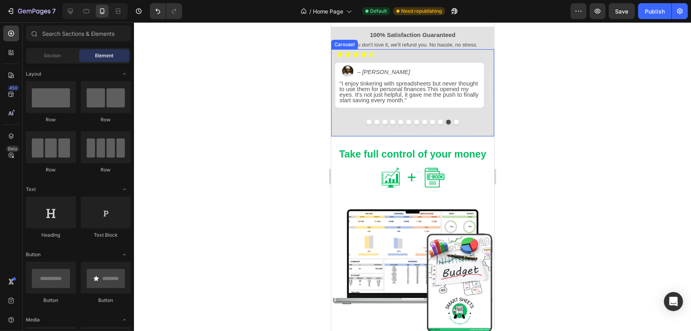
click at [437, 123] on button "Dot" at bounding box center [439, 122] width 5 height 5
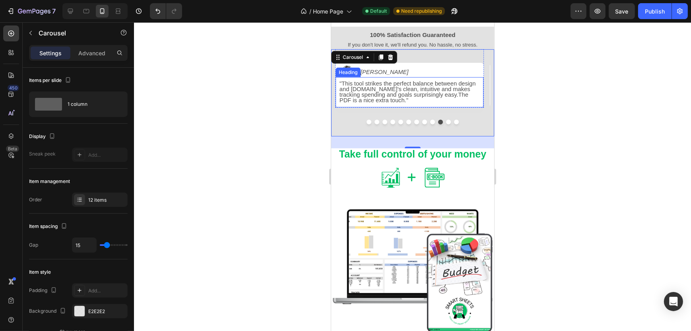
click at [372, 89] on span ""This tool strikes the perfect balance between design and [DOMAIN_NAME]'s clean…" at bounding box center [407, 91] width 136 height 23
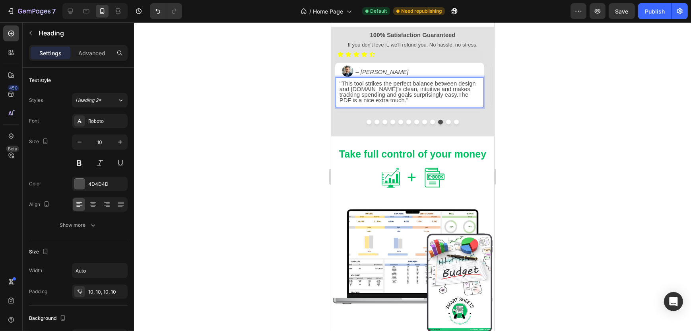
click at [373, 89] on span ""This tool strikes the perfect balance between design and [DOMAIN_NAME]'s clean…" at bounding box center [407, 91] width 136 height 23
click at [435, 97] on span ""This tool strikes the perfect balance between design and function. It's clean,…" at bounding box center [407, 91] width 136 height 23
click at [430, 124] on button "Dot" at bounding box center [432, 122] width 5 height 5
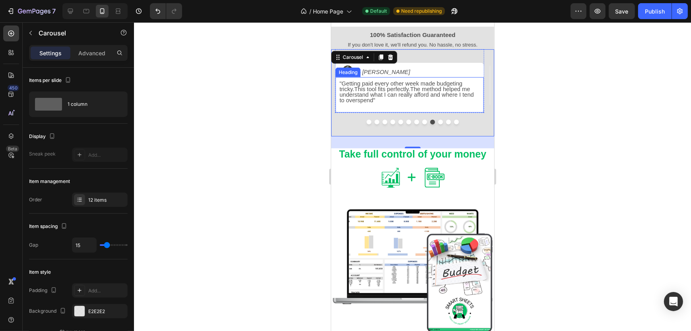
click at [412, 90] on span ""Getting paid every other week made budgeting tricky.This tool fits perfectly.T…" at bounding box center [406, 91] width 134 height 23
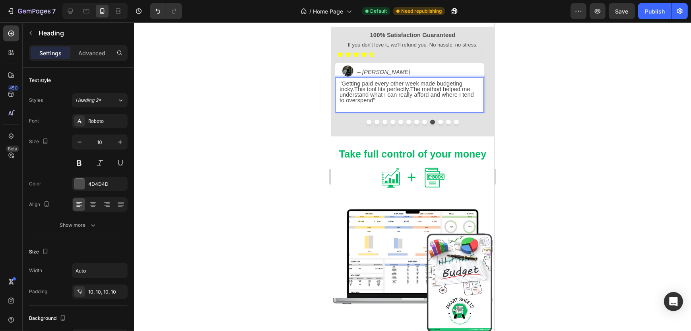
click at [412, 89] on span ""Getting paid every other week made budgeting tricky.This tool fits perfectly.T…" at bounding box center [406, 91] width 134 height 23
click at [354, 89] on span ""Getting paid every other week made budgeting tricky.This tool fits perfectly. …" at bounding box center [406, 91] width 134 height 23
click at [553, 113] on div at bounding box center [412, 176] width 557 height 308
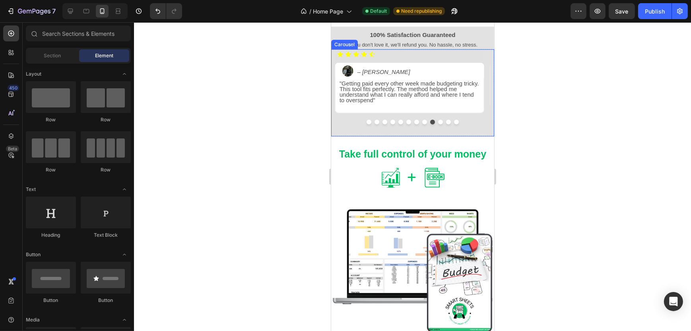
click at [422, 124] on button "Dot" at bounding box center [424, 122] width 5 height 5
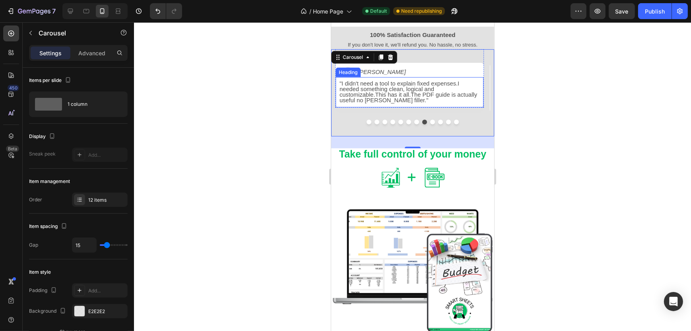
click at [455, 84] on span ""I didn't need a tool to explain fixed expenses.I needed something clean, logic…" at bounding box center [407, 91] width 137 height 23
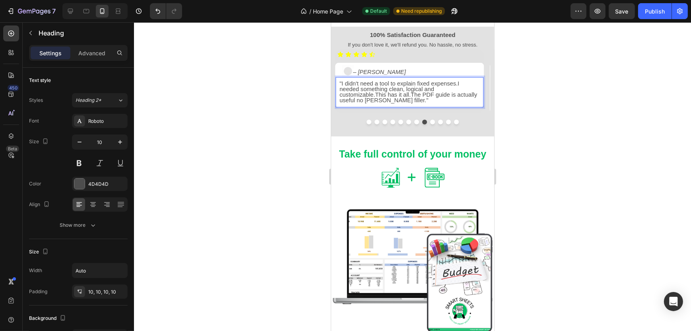
click at [456, 84] on span ""I didn't need a tool to explain fixed expenses.I needed something clean, logic…" at bounding box center [407, 91] width 137 height 23
click at [451, 89] on span ""I didn't need a tool to explain fixed expenses.I needed something clean, logic…" at bounding box center [407, 91] width 137 height 23
click at [348, 95] on span ""I didn't need a tool to explain fixed expenses.I needed something clean, logic…" at bounding box center [405, 91] width 132 height 23
click at [563, 106] on div at bounding box center [412, 176] width 557 height 308
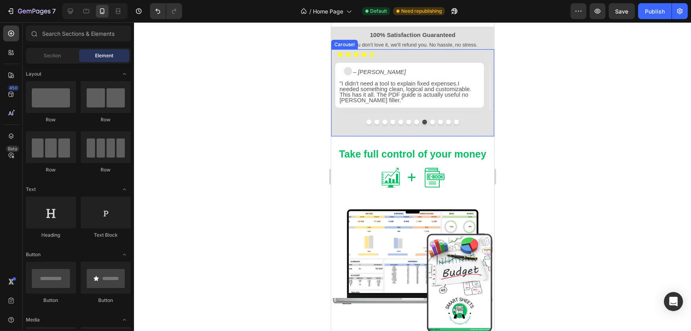
click at [414, 124] on button "Dot" at bounding box center [416, 122] width 5 height 5
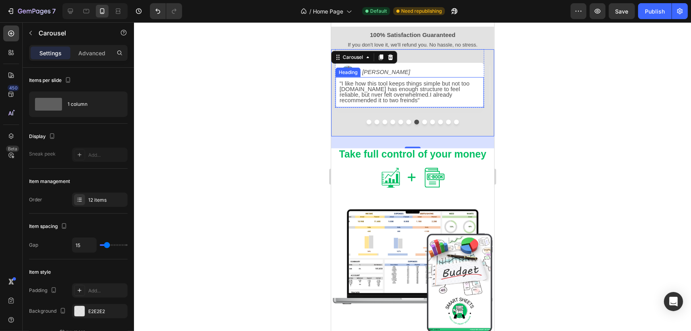
click at [353, 89] on span ""I like how this tool keeps things simple but not too [DOMAIN_NAME] has enough …" at bounding box center [404, 91] width 130 height 23
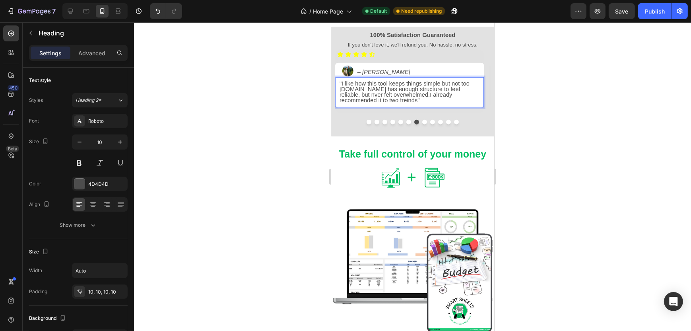
click at [354, 89] on span ""I like how this tool keeps things simple but not too [DOMAIN_NAME] has enough …" at bounding box center [404, 91] width 130 height 23
click at [385, 95] on span ""I like how this tool keeps things simple but not too basic. It has enough stru…" at bounding box center [408, 91] width 139 height 23
click at [406, 122] on button "Dot" at bounding box center [408, 122] width 5 height 5
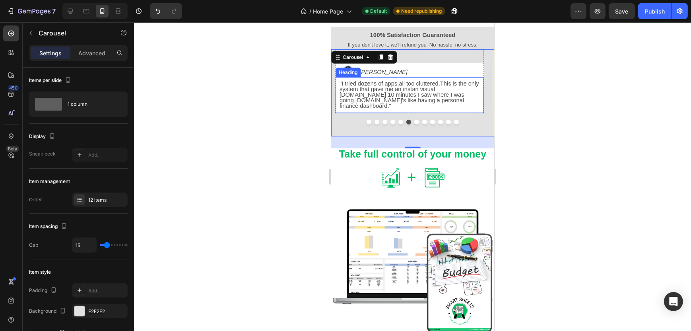
click at [441, 84] on span ""I tried dozens of apps,all too cluttered.This is the only system that gave me …" at bounding box center [408, 94] width 139 height 29
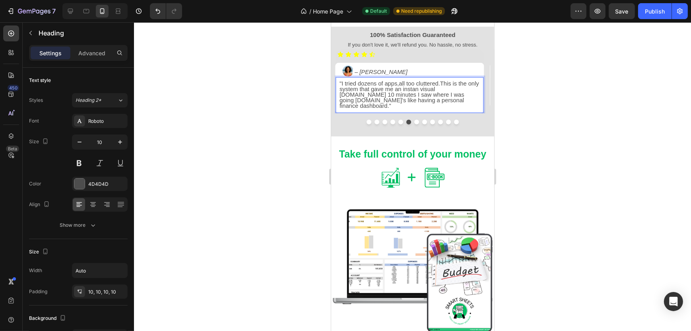
click at [440, 82] on span ""I tried dozens of apps,all too cluttered.This is the only system that gave me …" at bounding box center [408, 94] width 139 height 29
drag, startPoint x: 472, startPoint y: 89, endPoint x: 828, endPoint y: 116, distance: 356.6
click at [467, 89] on span ""I tried dozens of apps,all too cluttered. This is the only system that gave me…" at bounding box center [403, 94] width 128 height 29
click at [451, 95] on span ""I tried dozens of apps,all too cluttered. This is the only system that gave me…" at bounding box center [406, 94] width 134 height 29
click at [398, 122] on button "Dot" at bounding box center [400, 122] width 5 height 5
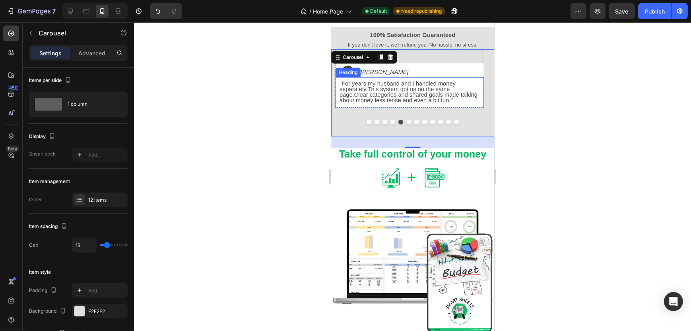
click at [466, 89] on span ""For years my husband and I handled money separately.This system got us on the …" at bounding box center [408, 91] width 138 height 23
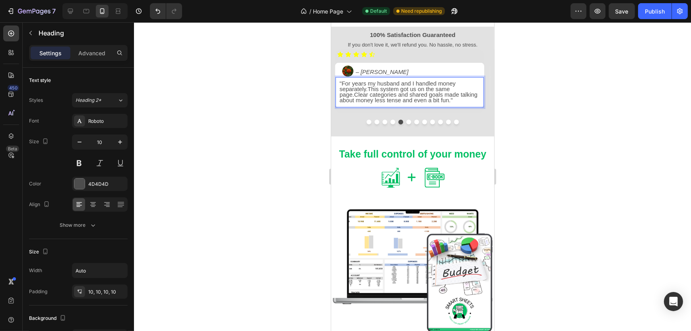
click at [466, 88] on span ""For years my husband and I handled money separately.This system got us on the …" at bounding box center [408, 91] width 138 height 23
click at [595, 118] on div at bounding box center [412, 176] width 557 height 308
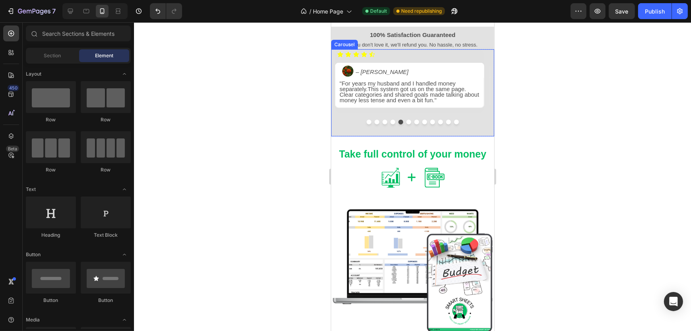
click at [390, 122] on button "Dot" at bounding box center [392, 122] width 5 height 5
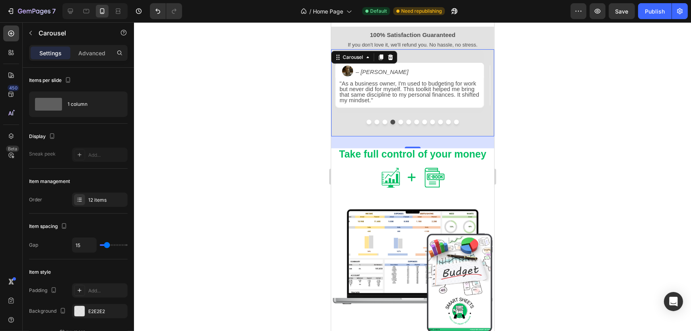
click at [445, 122] on button "Dot" at bounding box center [447, 122] width 5 height 5
click at [437, 123] on button "Dot" at bounding box center [439, 122] width 5 height 5
click at [430, 124] on button "Dot" at bounding box center [432, 122] width 5 height 5
click at [422, 123] on button "Dot" at bounding box center [424, 122] width 5 height 5
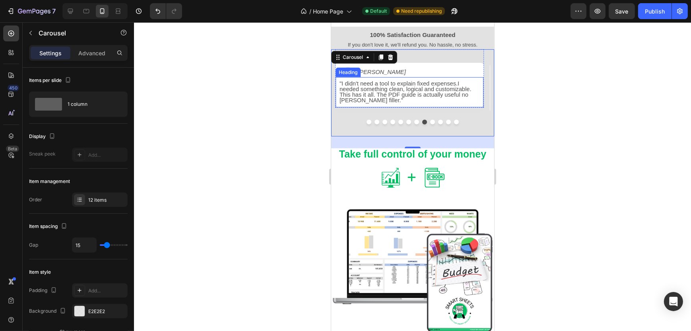
click at [443, 96] on span ""I didn't need a tool to explain fixed expenses.I needed something clean, logic…" at bounding box center [405, 91] width 132 height 23
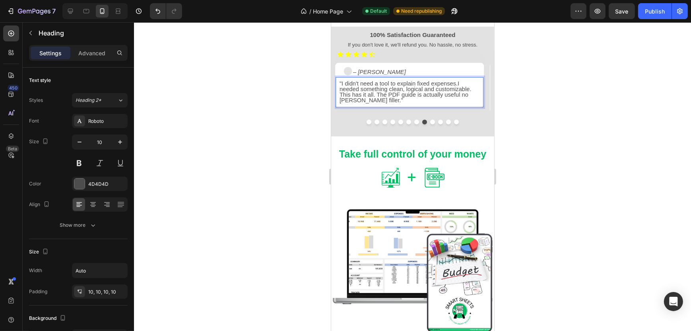
click at [442, 95] on span ""I didn't need a tool to explain fixed expenses.I needed something clean, logic…" at bounding box center [405, 91] width 132 height 23
click at [516, 113] on div at bounding box center [412, 176] width 557 height 308
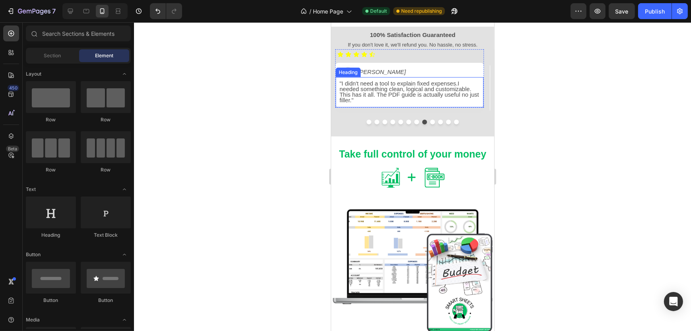
click at [455, 83] on span ""I didn't need a tool to explain fixed expenses.I needed something clean, logic…" at bounding box center [408, 91] width 139 height 23
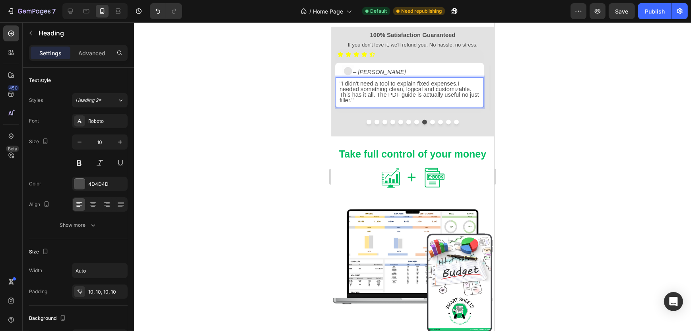
click at [456, 83] on span ""I didn't need a tool to explain fixed expenses.I needed something clean, logic…" at bounding box center [408, 91] width 139 height 23
click at [414, 122] on button "Dot" at bounding box center [416, 122] width 5 height 5
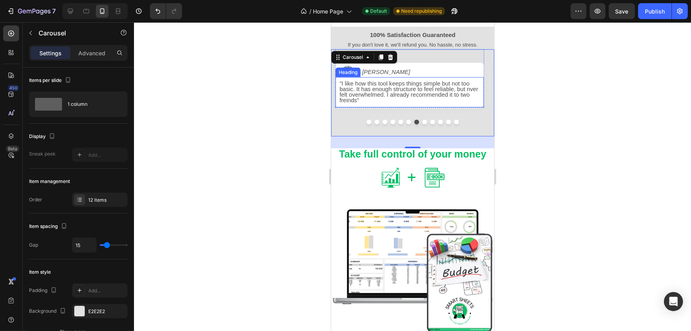
click at [347, 102] on span ""I like how this tool keeps things simple but not too basic. It has enough stru…" at bounding box center [408, 91] width 139 height 23
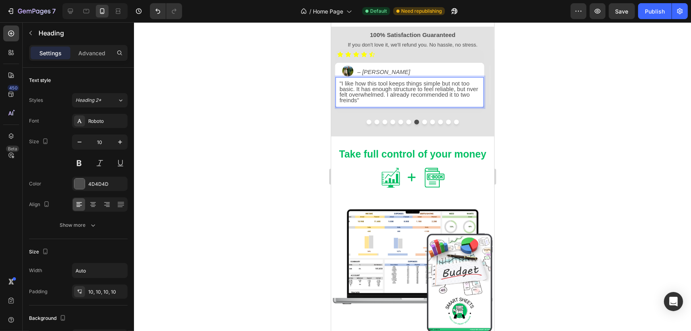
click at [346, 101] on span ""I like how this tool keeps things simple but not too basic. It has enough stru…" at bounding box center [408, 91] width 139 height 23
click at [468, 90] on span ""I like how this tool keeps things simple but not too basic. It has enough stru…" at bounding box center [408, 91] width 139 height 23
click at [566, 139] on div at bounding box center [412, 176] width 557 height 308
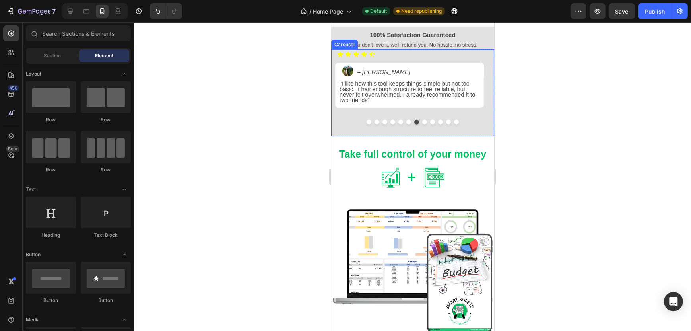
click at [406, 122] on button "Dot" at bounding box center [408, 122] width 5 height 5
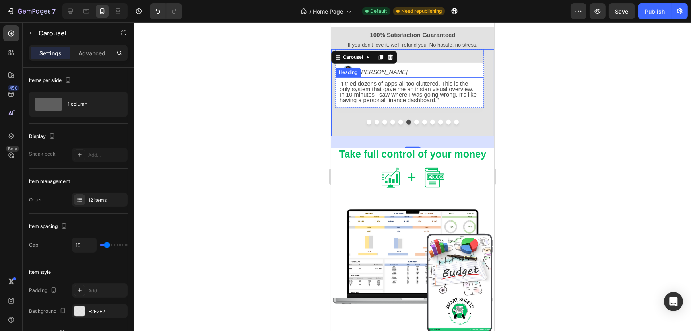
click at [430, 89] on span ""I tried dozens of apps,all too cluttered. This is the only system that gave me…" at bounding box center [407, 91] width 137 height 23
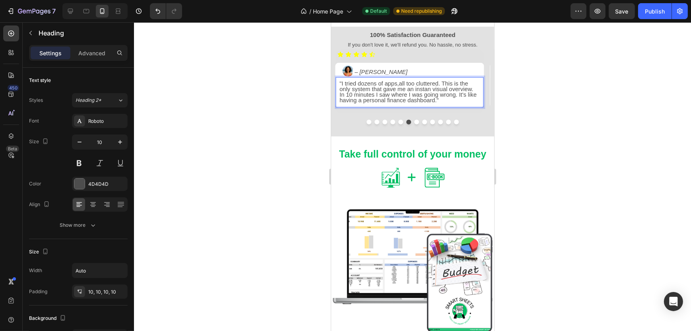
click at [430, 89] on span ""I tried dozens of apps,all too cluttered. This is the only system that gave me…" at bounding box center [407, 91] width 137 height 23
click at [564, 117] on div at bounding box center [412, 176] width 557 height 308
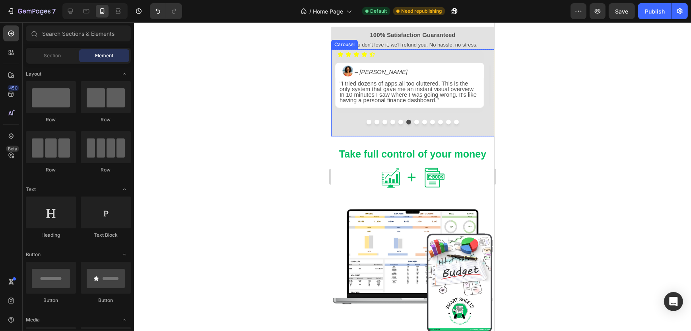
click at [398, 122] on button "Dot" at bounding box center [400, 122] width 5 height 5
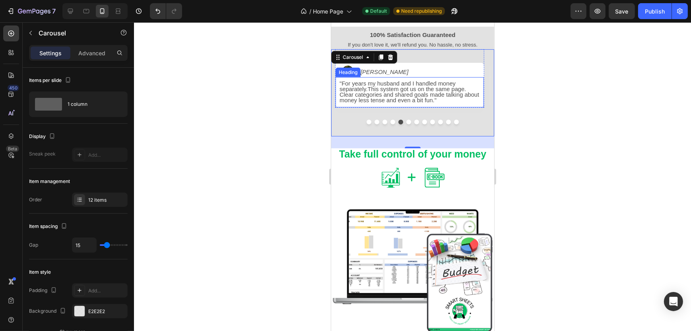
click at [368, 89] on span ""For years my husband and I handled money separately.This system got us on the …" at bounding box center [408, 91] width 139 height 23
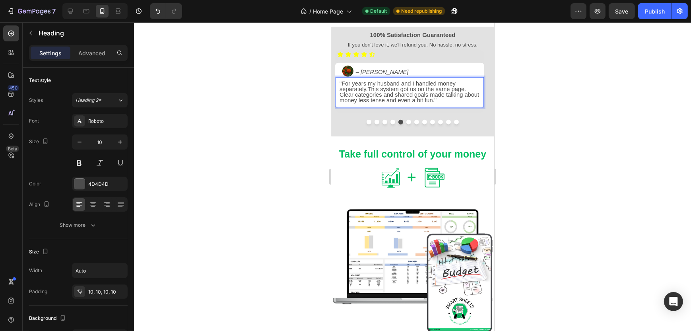
click at [368, 89] on span ""For years my husband and I handled money separately.This system got us on the …" at bounding box center [408, 91] width 139 height 23
click at [589, 121] on div at bounding box center [412, 176] width 557 height 308
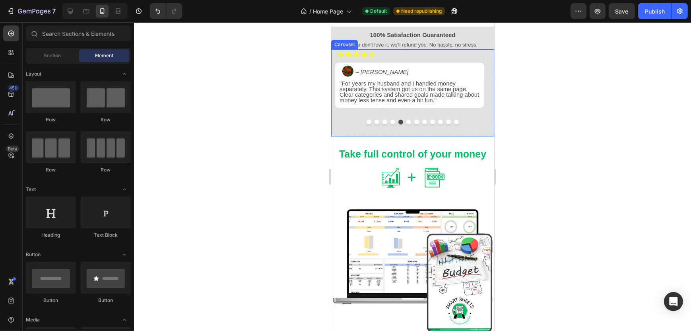
click at [366, 122] on button "Dot" at bounding box center [368, 122] width 5 height 5
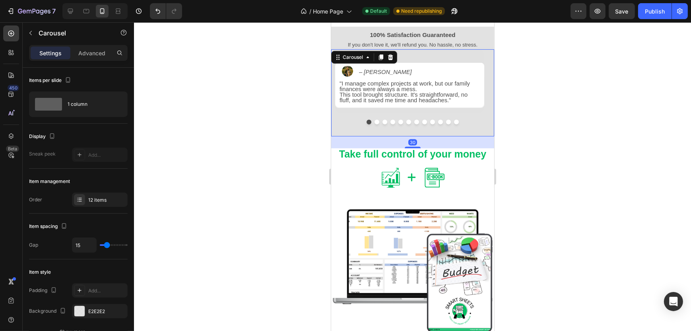
click at [575, 105] on div at bounding box center [412, 176] width 557 height 308
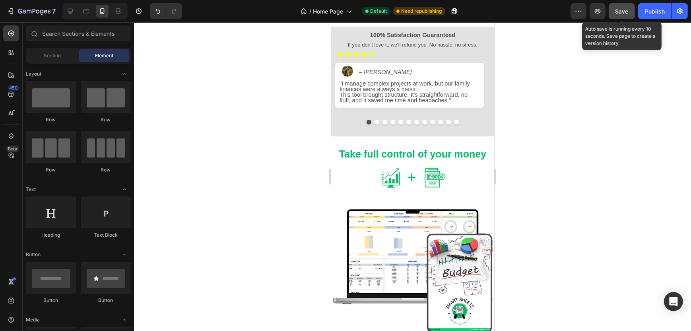
click at [623, 16] on button "Save" at bounding box center [621, 11] width 26 height 16
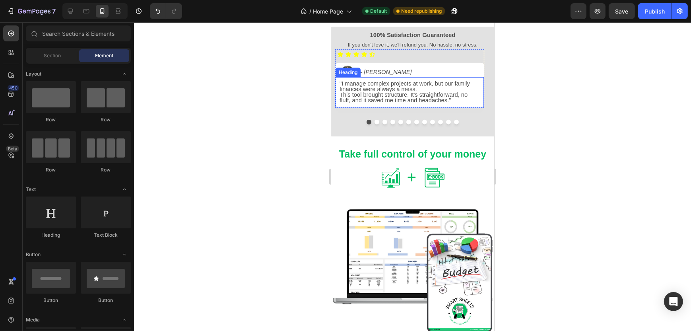
click at [339, 94] on span "This tool brought structure. It's straightforward, no fluff, and it saved me ti…" at bounding box center [403, 97] width 128 height 12
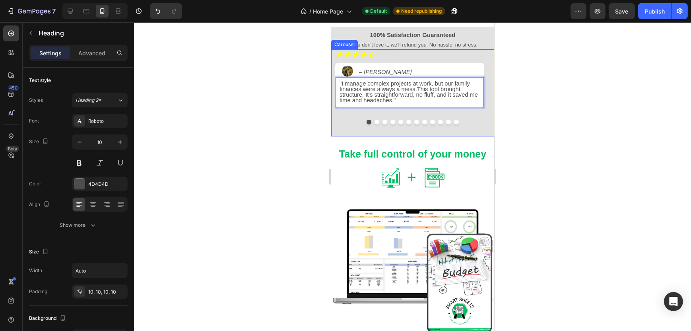
click at [530, 121] on div at bounding box center [412, 176] width 557 height 308
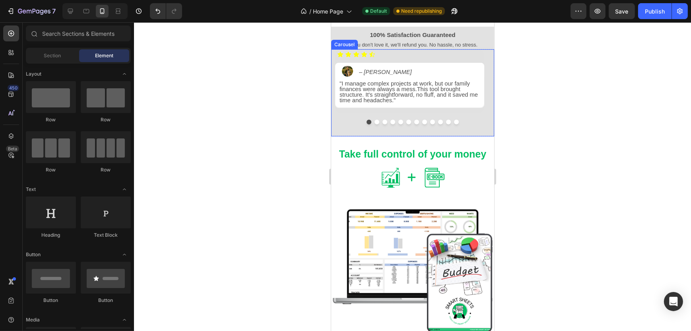
click at [374, 122] on button "Dot" at bounding box center [376, 122] width 5 height 5
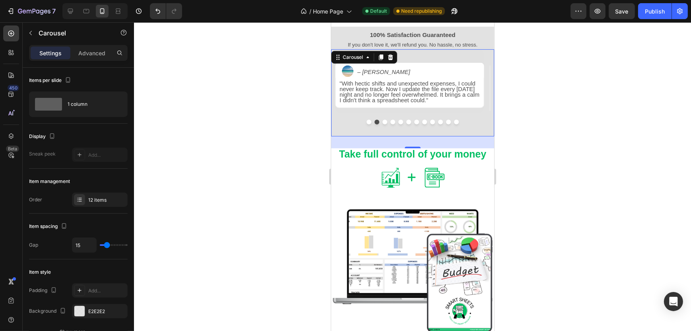
click at [382, 122] on button "Dot" at bounding box center [384, 122] width 5 height 5
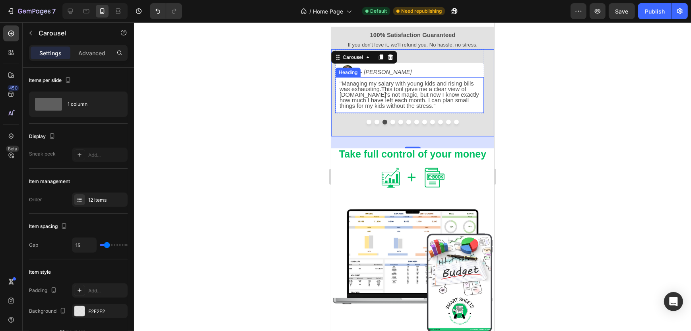
click at [381, 89] on span ""Managing my salary with young kids and rising bills was exhausting.This tool g…" at bounding box center [408, 94] width 139 height 29
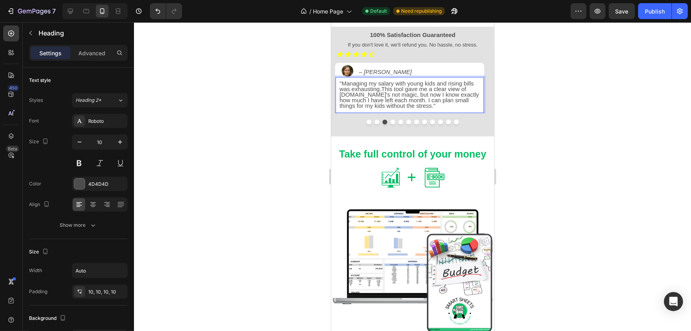
click at [381, 89] on span ""Managing my salary with young kids and rising bills was exhausting.This tool g…" at bounding box center [408, 94] width 139 height 29
click at [366, 95] on span ""Managing my salary with young kids and rising bills was exhausting. This tool …" at bounding box center [408, 94] width 139 height 29
click at [390, 121] on button "Dot" at bounding box center [392, 122] width 5 height 5
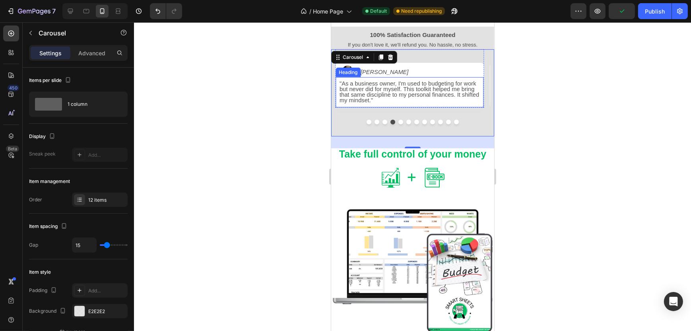
click at [395, 83] on span ""As a business owner, I'm used to budgeting for work but never did for myself. …" at bounding box center [408, 91] width 139 height 23
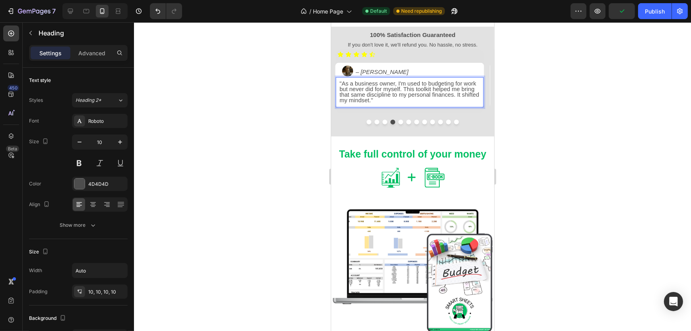
click at [397, 83] on span ""As a business owner, I'm used to budgeting for work but never did for myself. …" at bounding box center [408, 91] width 139 height 23
click at [457, 95] on span ""As a business owner, I'm used to budgeting for work but never did for myself. …" at bounding box center [408, 91] width 139 height 23
click at [382, 122] on button "Dot" at bounding box center [384, 122] width 5 height 5
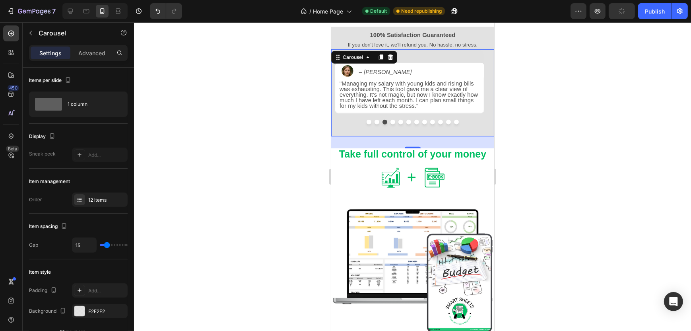
click at [390, 123] on button "Dot" at bounding box center [392, 122] width 5 height 5
click at [398, 123] on button "Dot" at bounding box center [400, 122] width 5 height 5
click at [406, 124] on button "Dot" at bounding box center [408, 122] width 5 height 5
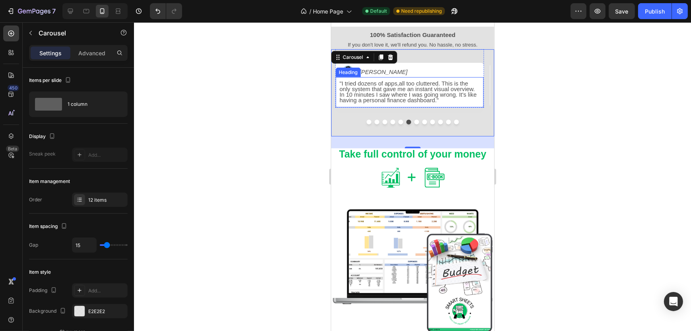
click at [398, 84] on span ""I tried dozens of apps,all too cluttered. This is the only system that gave me…" at bounding box center [407, 91] width 137 height 23
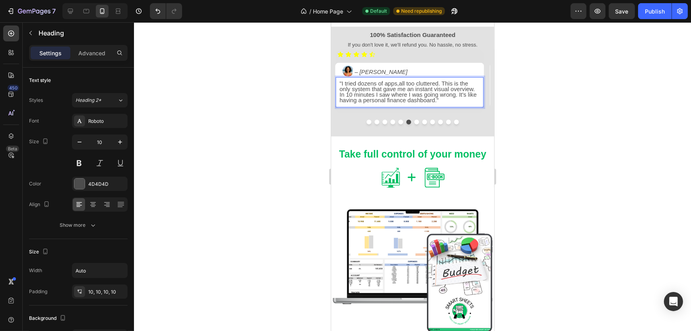
click at [397, 84] on span ""I tried dozens of apps,all too cluttered. This is the only system that gave me…" at bounding box center [407, 91] width 137 height 23
click at [414, 122] on button "Dot" at bounding box center [416, 122] width 5 height 5
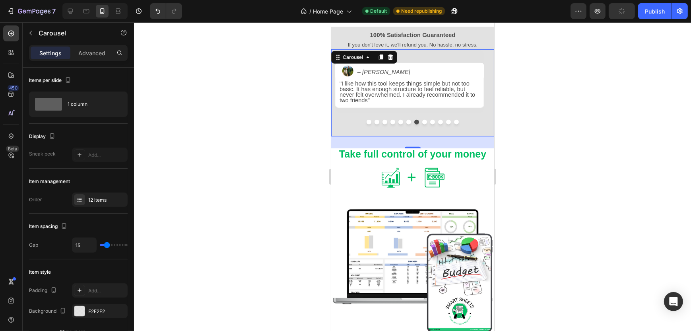
click at [422, 122] on button "Dot" at bounding box center [424, 122] width 5 height 5
click at [430, 122] on button "Dot" at bounding box center [432, 122] width 5 height 5
click at [422, 124] on button "Dot" at bounding box center [424, 122] width 5 height 5
click at [430, 124] on button "Dot" at bounding box center [432, 122] width 5 height 5
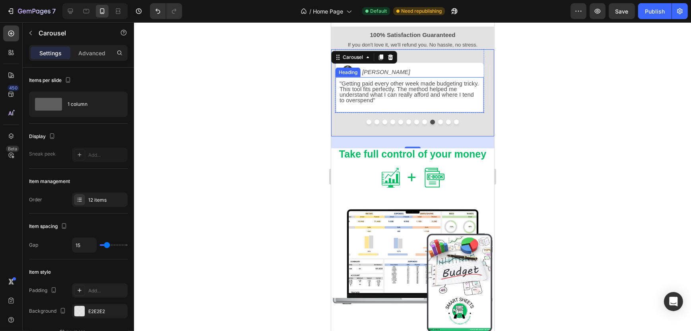
click at [374, 102] on p "⁠⁠⁠⁠⁠⁠⁠ "Getting paid every other week made budgeting tricky. This tool fits pe…" at bounding box center [409, 94] width 140 height 27
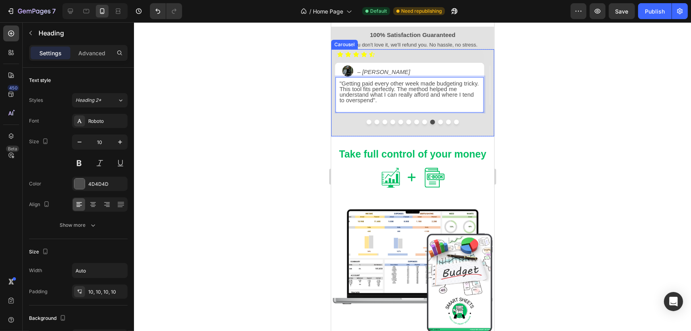
click at [437, 122] on button "Dot" at bounding box center [439, 122] width 5 height 5
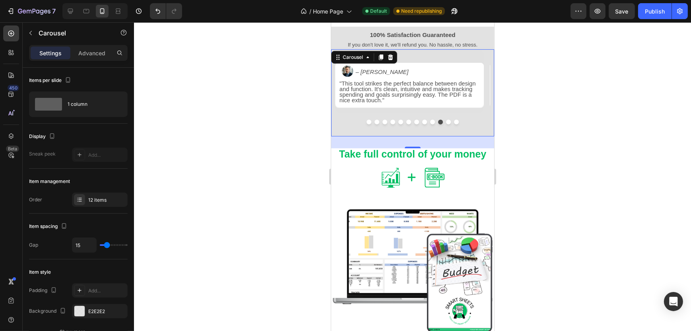
click at [445, 122] on button "Dot" at bounding box center [447, 122] width 5 height 5
click at [453, 122] on button "Dot" at bounding box center [455, 122] width 5 height 5
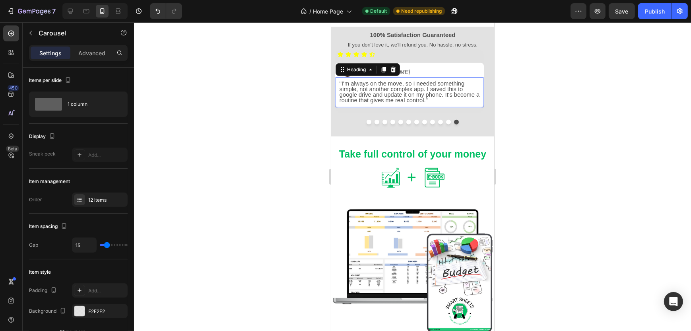
click at [425, 100] on span ""I'm always on the move, so I needed something simple, not another complex app.…" at bounding box center [409, 91] width 140 height 23
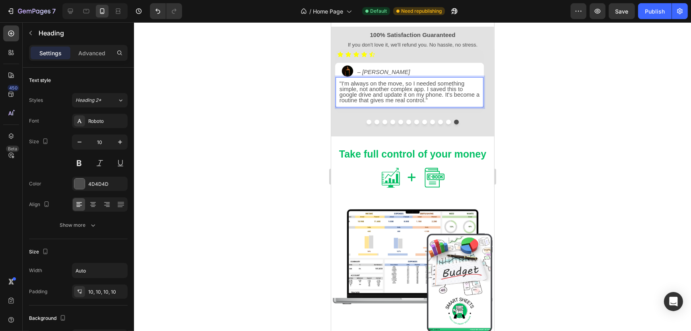
click at [425, 102] on span ""I'm always on the move, so I needed something simple, not another complex app.…" at bounding box center [409, 91] width 140 height 23
click at [446, 122] on button "Dot" at bounding box center [447, 122] width 5 height 5
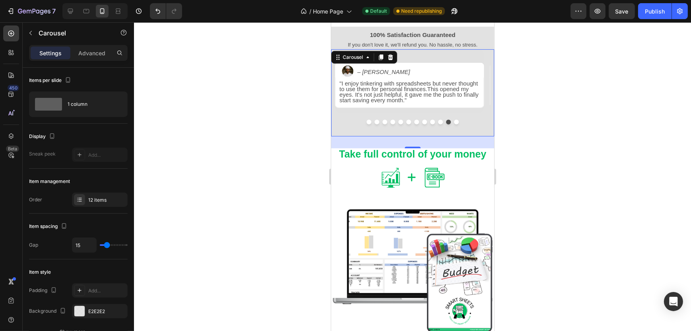
click at [437, 124] on button "Dot" at bounding box center [439, 122] width 5 height 5
click at [430, 124] on button "Dot" at bounding box center [432, 122] width 5 height 5
click at [422, 122] on button "Dot" at bounding box center [424, 122] width 5 height 5
click at [414, 122] on button "Dot" at bounding box center [416, 122] width 5 height 5
click at [406, 122] on button "Dot" at bounding box center [408, 122] width 5 height 5
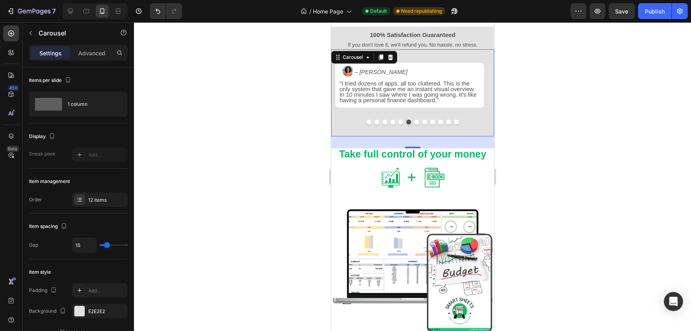
click at [414, 122] on button "Dot" at bounding box center [416, 122] width 5 height 5
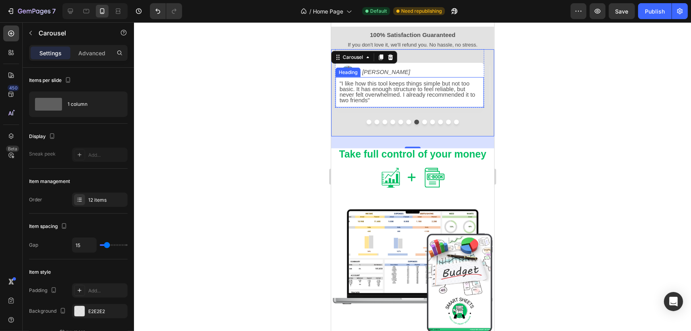
click at [367, 101] on span ""I like how this tool keeps things simple but not too basic. It has enough stru…" at bounding box center [406, 91] width 135 height 23
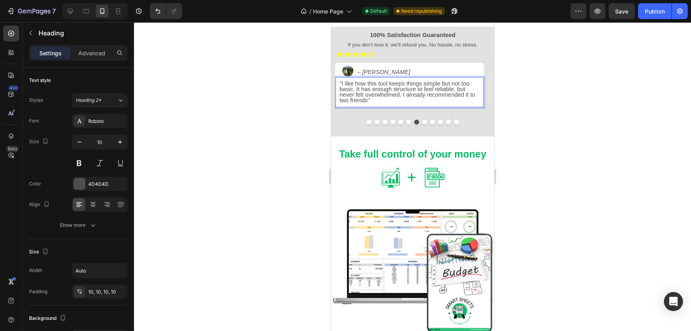
click at [367, 99] on span ""I like how this tool keeps things simple but not too basic. It has enough stru…" at bounding box center [406, 91] width 135 height 23
click at [406, 124] on button "Dot" at bounding box center [408, 122] width 5 height 5
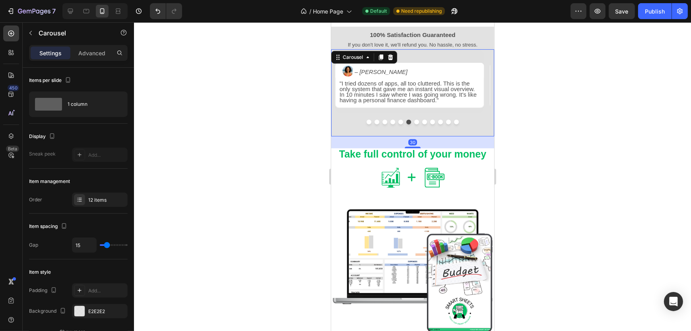
click at [399, 122] on button "Dot" at bounding box center [400, 122] width 5 height 5
click at [390, 123] on button "Dot" at bounding box center [392, 122] width 5 height 5
click at [382, 123] on button "Dot" at bounding box center [384, 122] width 5 height 5
click at [374, 122] on button "Dot" at bounding box center [376, 122] width 5 height 5
click at [366, 122] on button "Dot" at bounding box center [368, 122] width 5 height 5
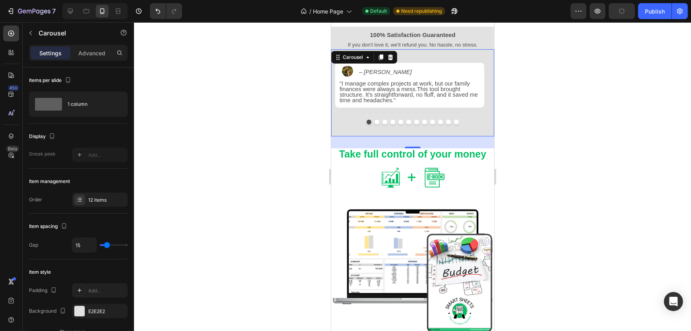
click at [589, 84] on div at bounding box center [412, 176] width 557 height 308
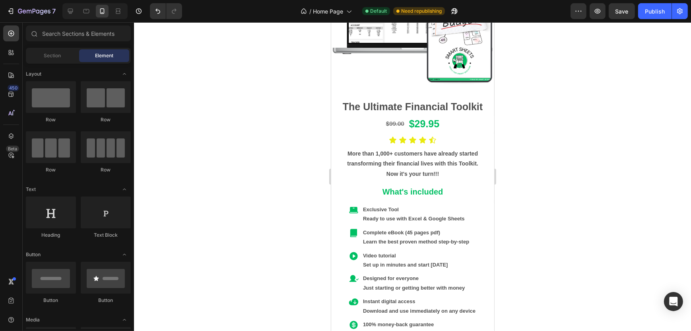
scroll to position [2781, 0]
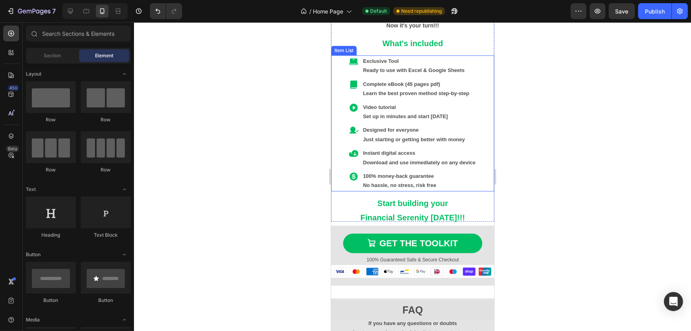
click at [431, 89] on p "Learn the best proven method step-by-step" at bounding box center [418, 93] width 112 height 9
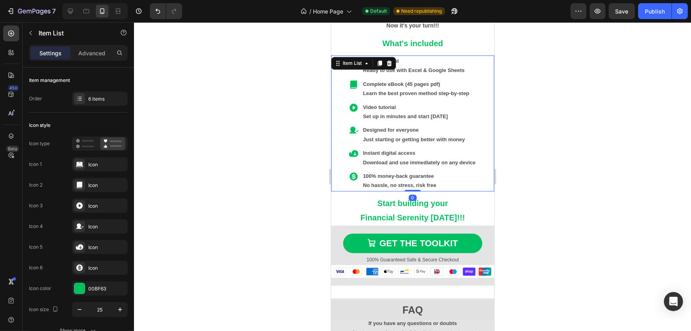
click at [432, 89] on p "Learn the best proven method step-by-step" at bounding box center [418, 93] width 112 height 9
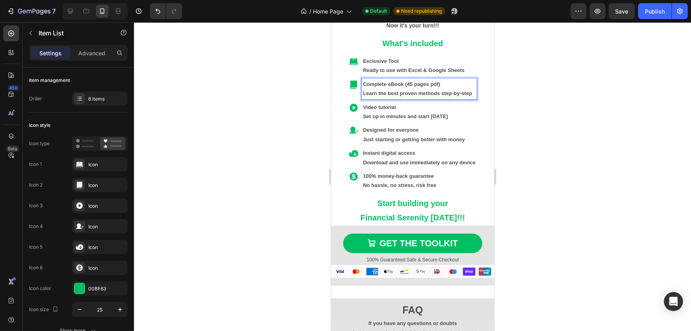
click at [555, 113] on div at bounding box center [412, 176] width 557 height 308
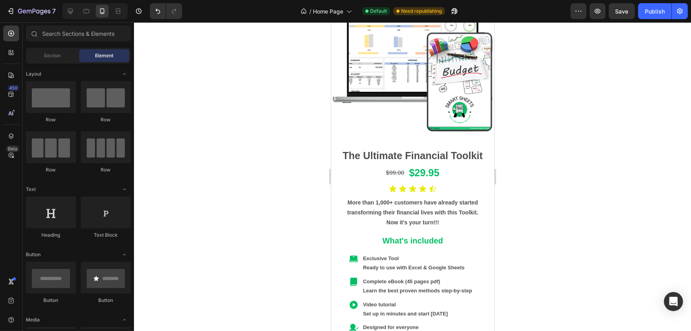
scroll to position [640, 0]
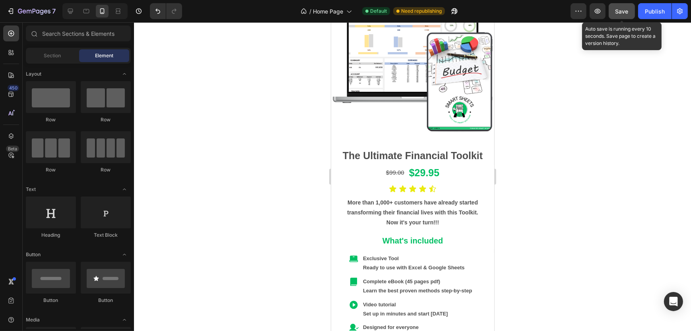
click at [623, 10] on span "Save" at bounding box center [621, 11] width 13 height 7
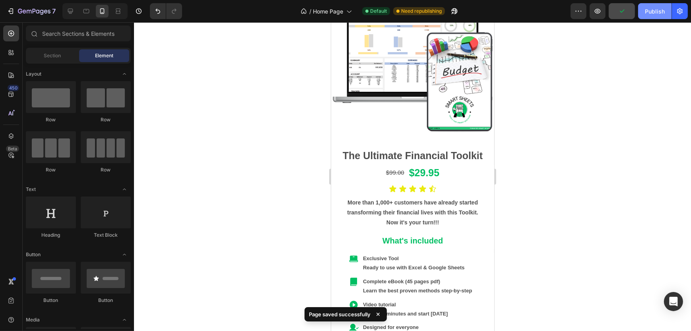
click at [654, 10] on div "Publish" at bounding box center [654, 11] width 20 height 8
